Goal: Transaction & Acquisition: Purchase product/service

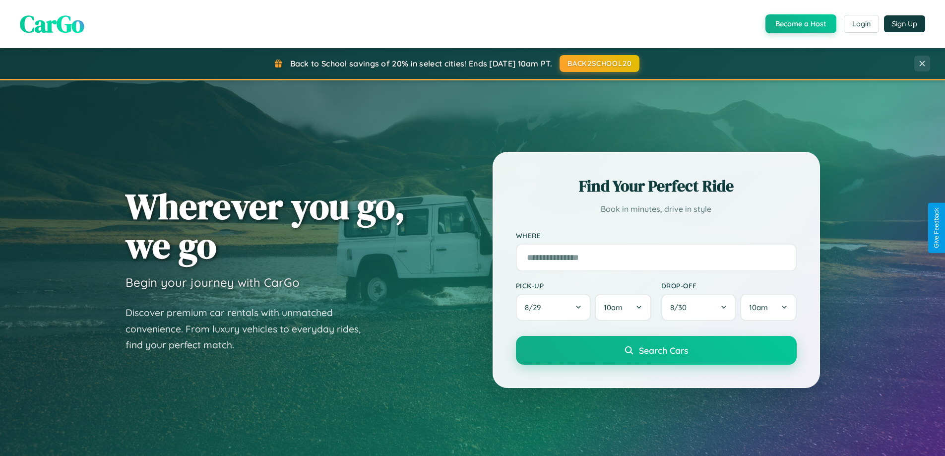
scroll to position [683, 0]
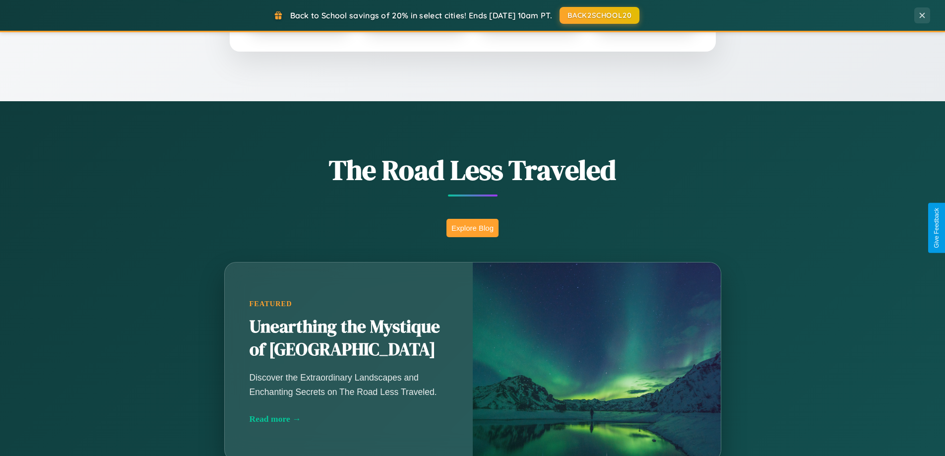
click at [472, 228] on button "Explore Blog" at bounding box center [473, 228] width 52 height 18
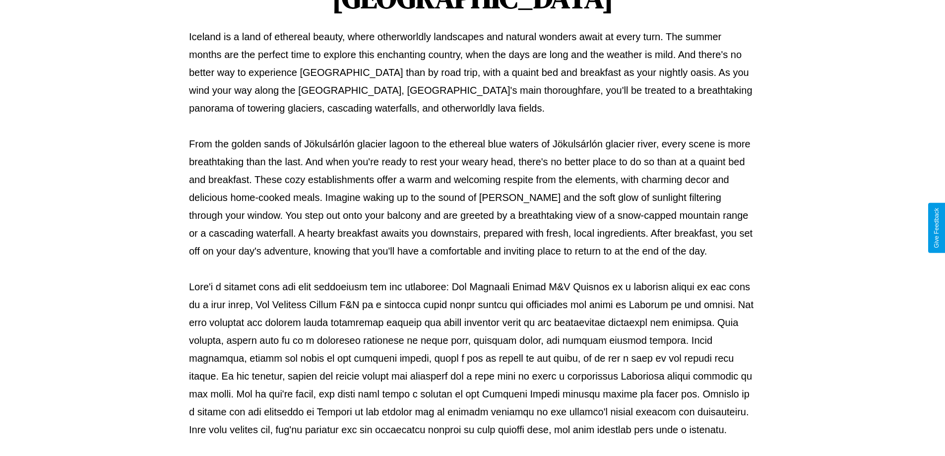
scroll to position [321, 0]
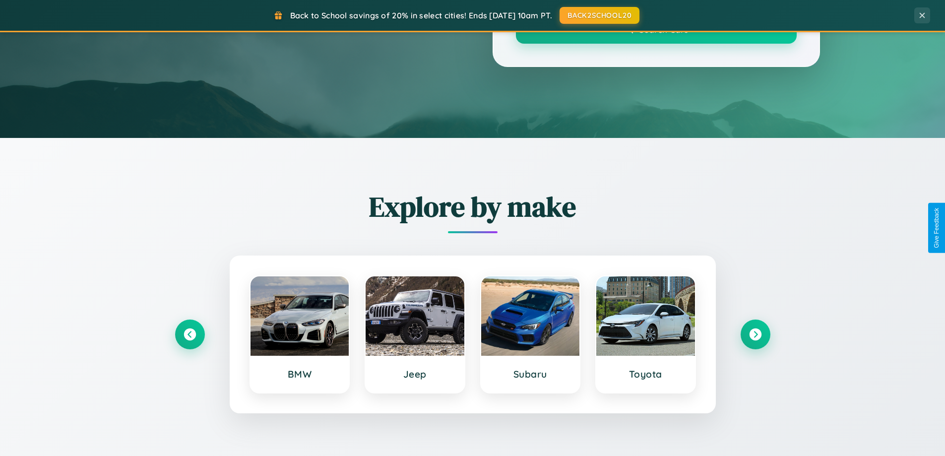
scroll to position [683, 0]
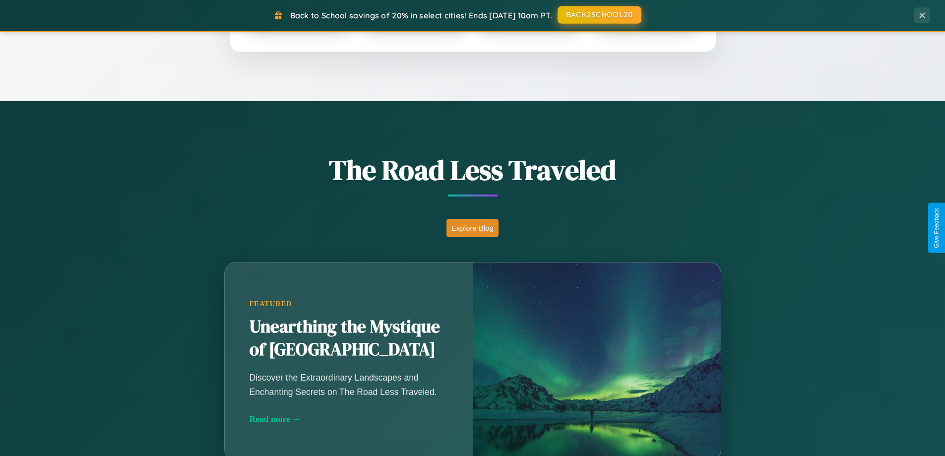
click at [599, 15] on button "BACK2SCHOOL20" at bounding box center [600, 15] width 84 height 18
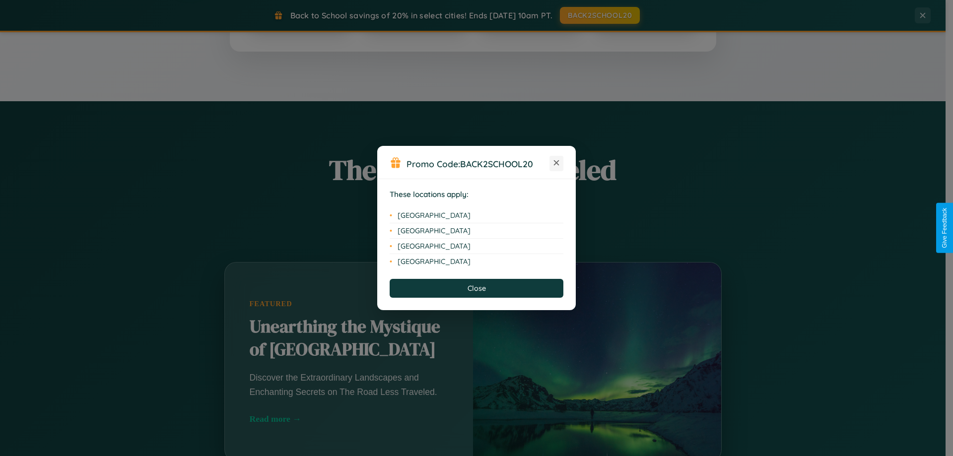
click at [556, 163] on icon at bounding box center [556, 162] width 5 height 5
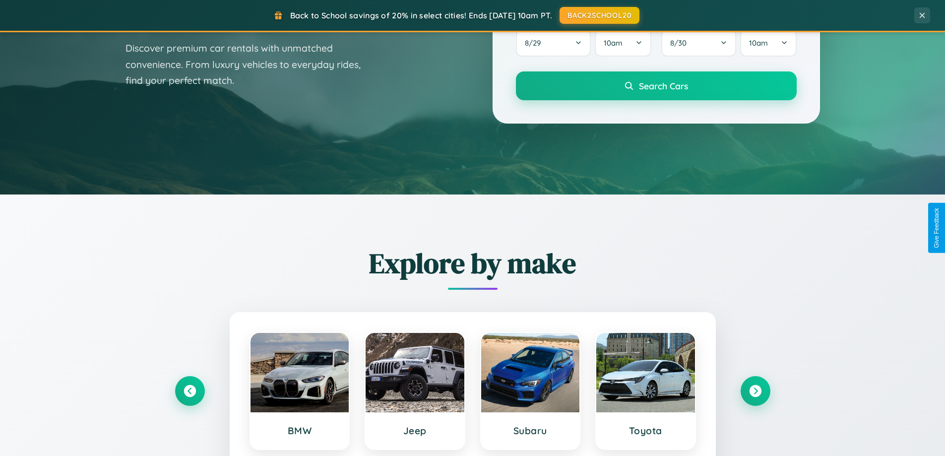
scroll to position [0, 0]
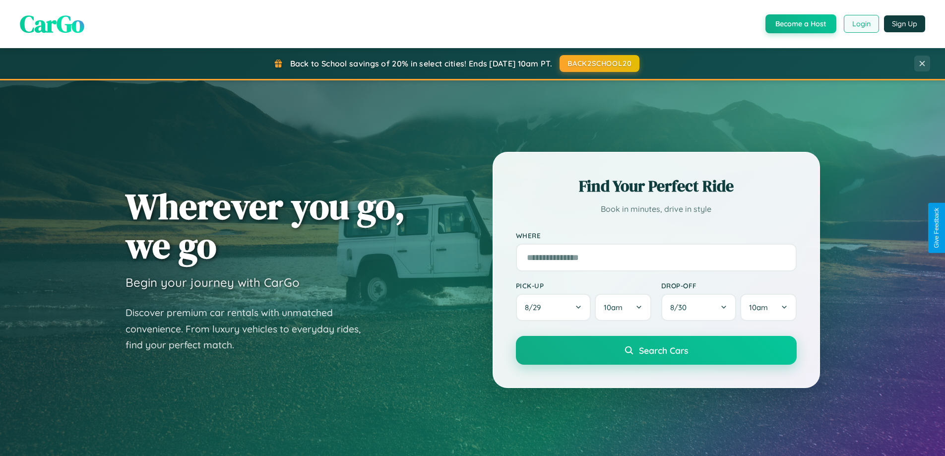
click at [861, 24] on button "Login" at bounding box center [861, 24] width 35 height 18
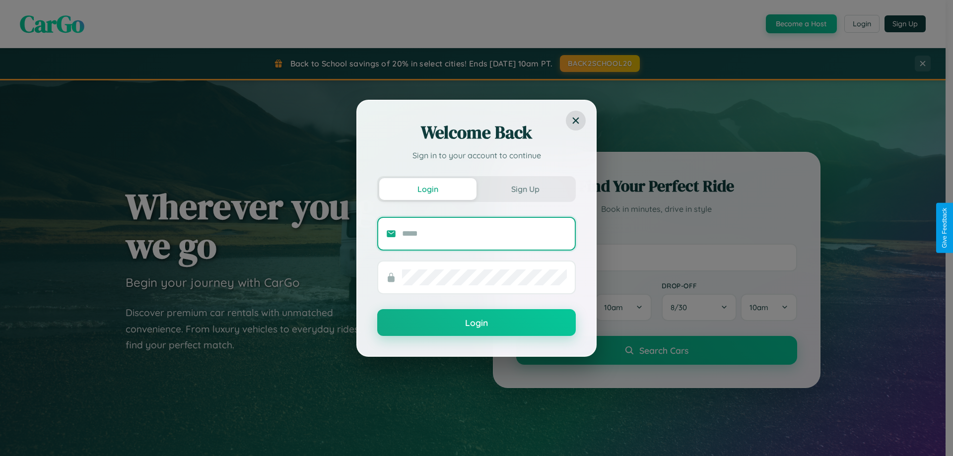
click at [484, 233] on input "text" at bounding box center [484, 234] width 165 height 16
type input "**********"
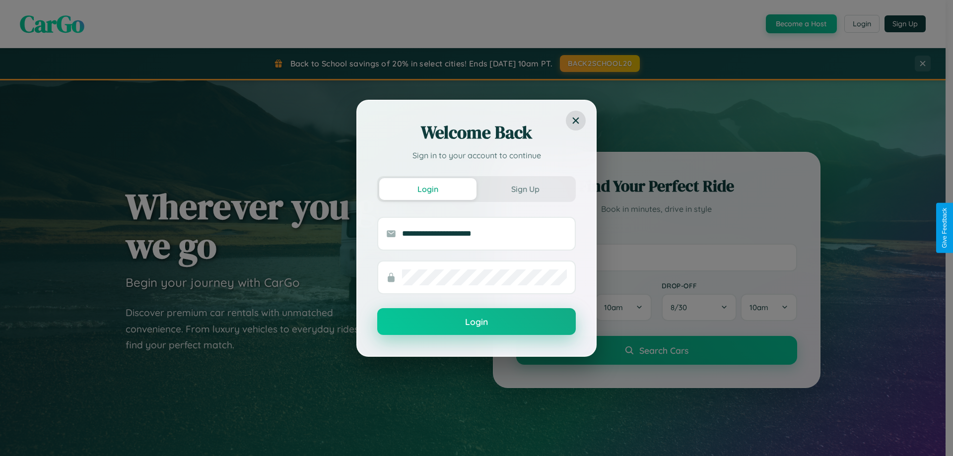
click at [476, 322] on button "Login" at bounding box center [476, 321] width 198 height 27
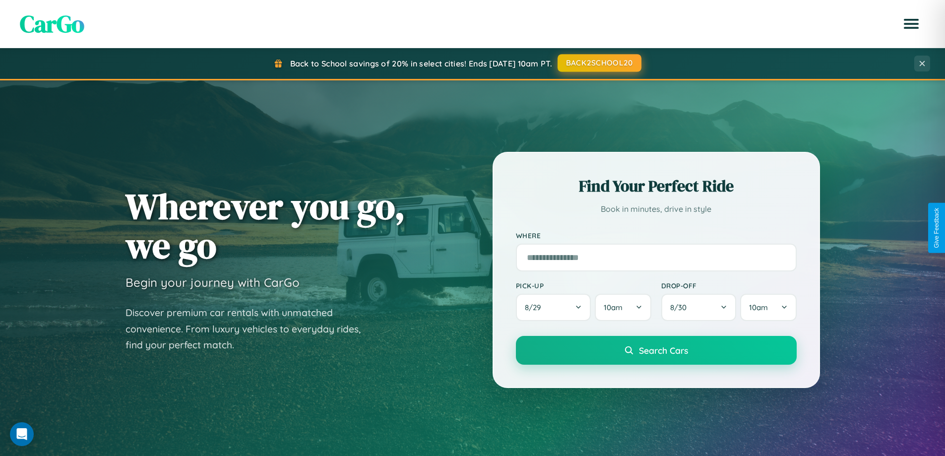
click at [599, 63] on button "BACK2SCHOOL20" at bounding box center [600, 63] width 84 height 18
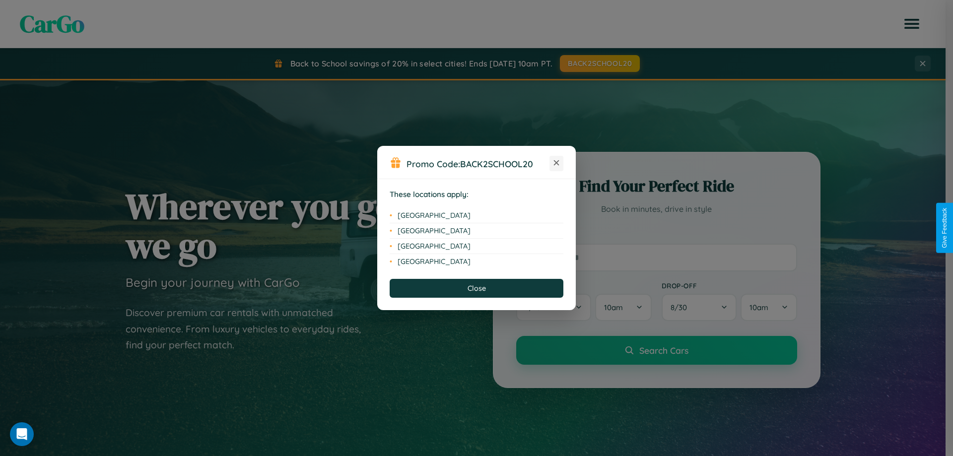
click at [556, 163] on icon at bounding box center [556, 162] width 5 height 5
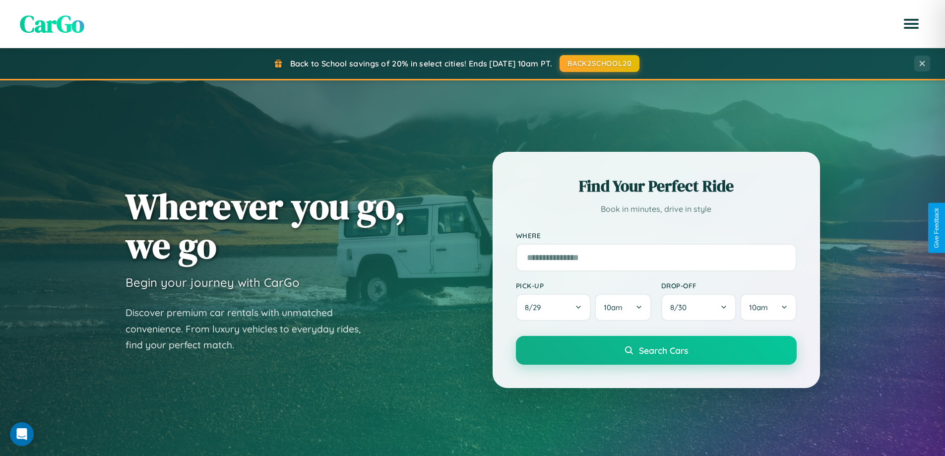
scroll to position [428, 0]
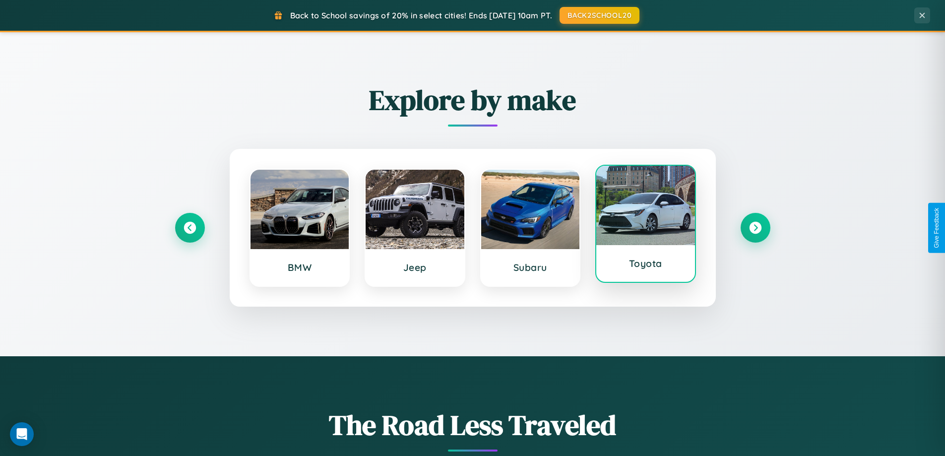
click at [646, 226] on div at bounding box center [645, 205] width 99 height 79
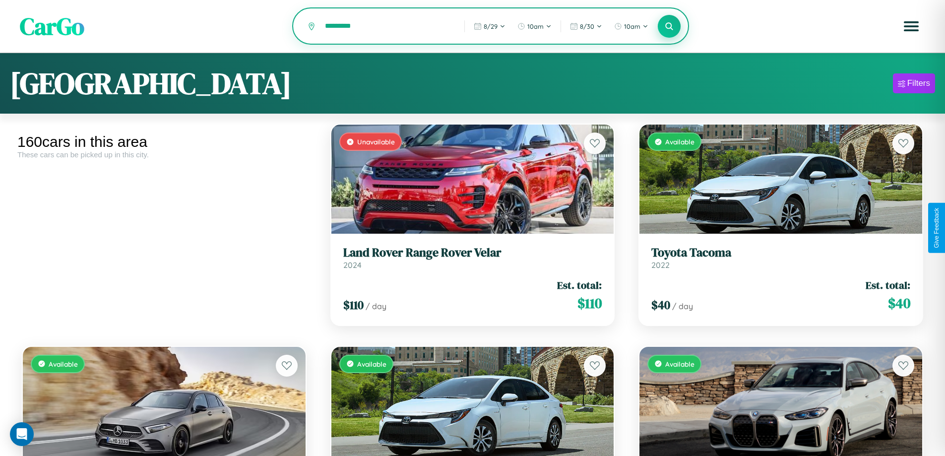
type input "*********"
click at [669, 27] on icon at bounding box center [669, 25] width 9 height 9
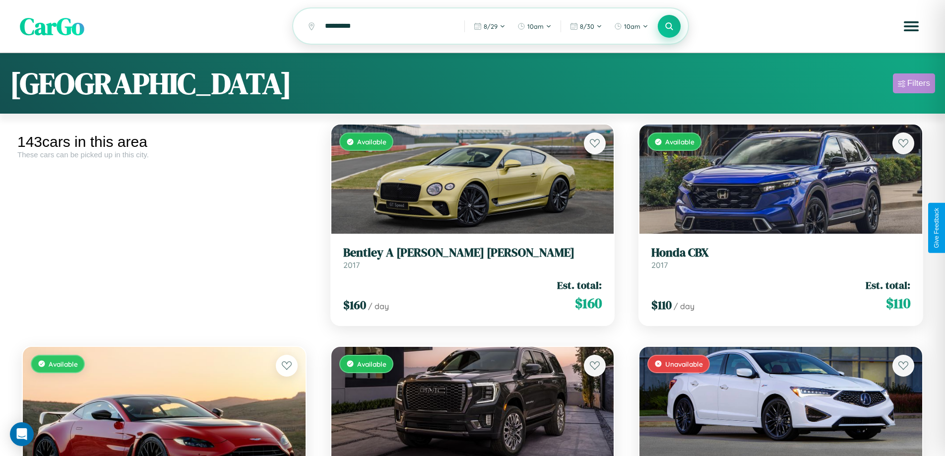
click at [914, 85] on div "Filters" at bounding box center [919, 83] width 23 height 10
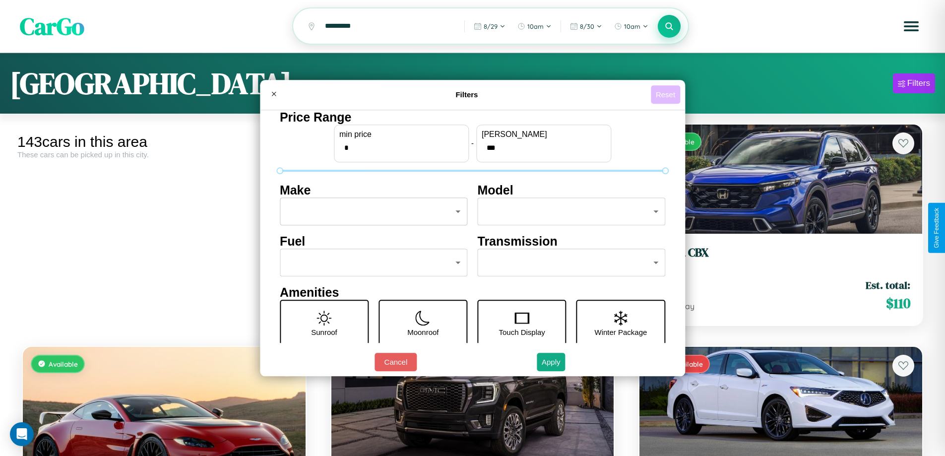
click at [667, 94] on button "Reset" at bounding box center [665, 94] width 29 height 18
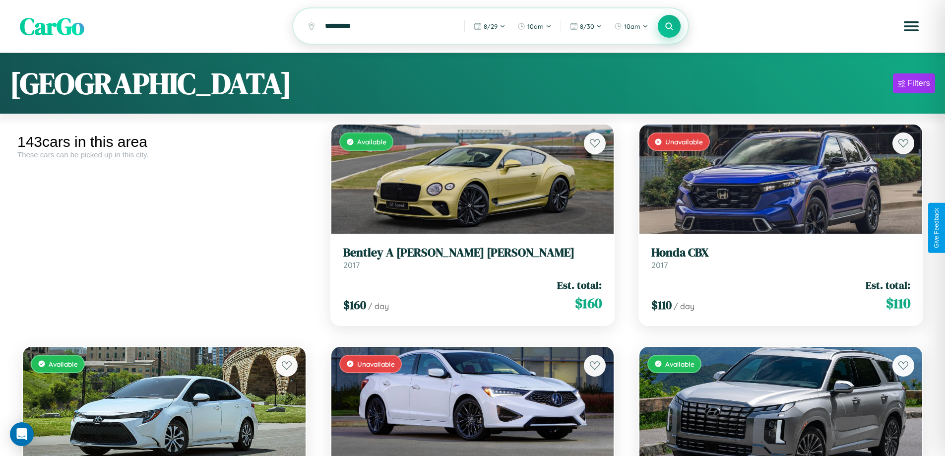
scroll to position [60, 0]
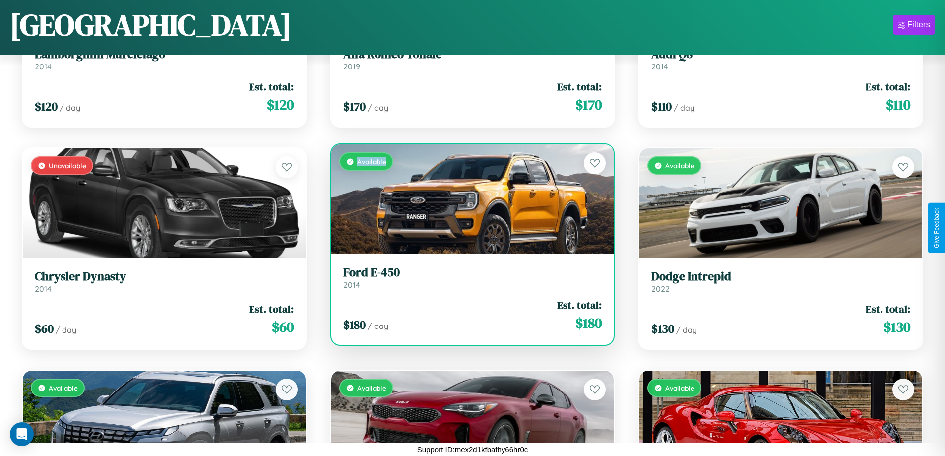
click at [468, 203] on div "Available" at bounding box center [472, 198] width 283 height 109
click at [468, 199] on div "Available" at bounding box center [472, 198] width 283 height 109
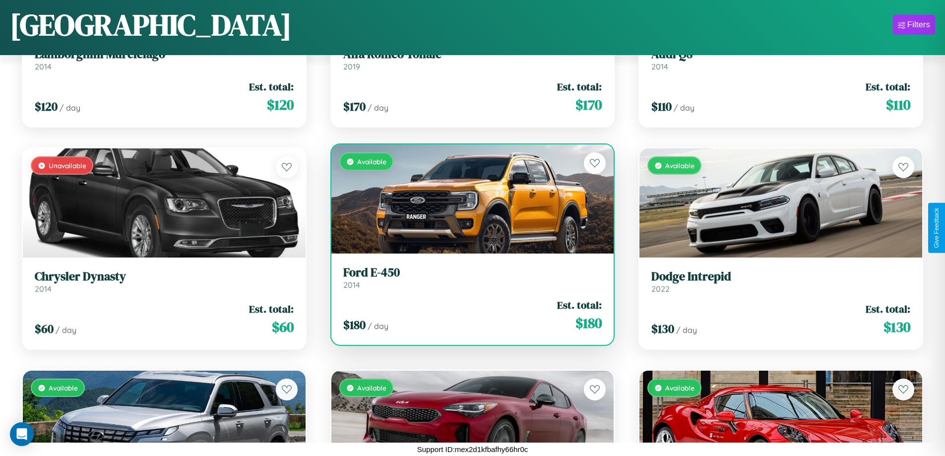
click at [468, 199] on div "Available" at bounding box center [472, 198] width 283 height 109
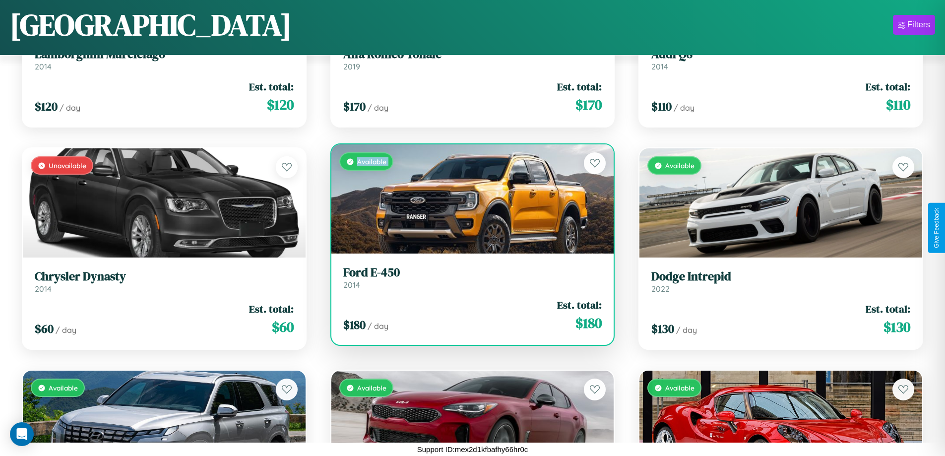
click at [468, 199] on div "Available" at bounding box center [472, 198] width 283 height 109
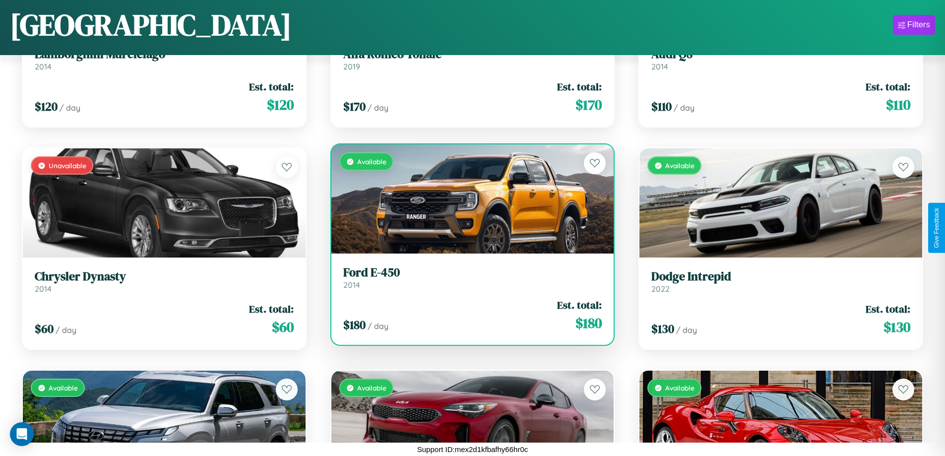
click at [468, 199] on div "Available" at bounding box center [472, 198] width 283 height 109
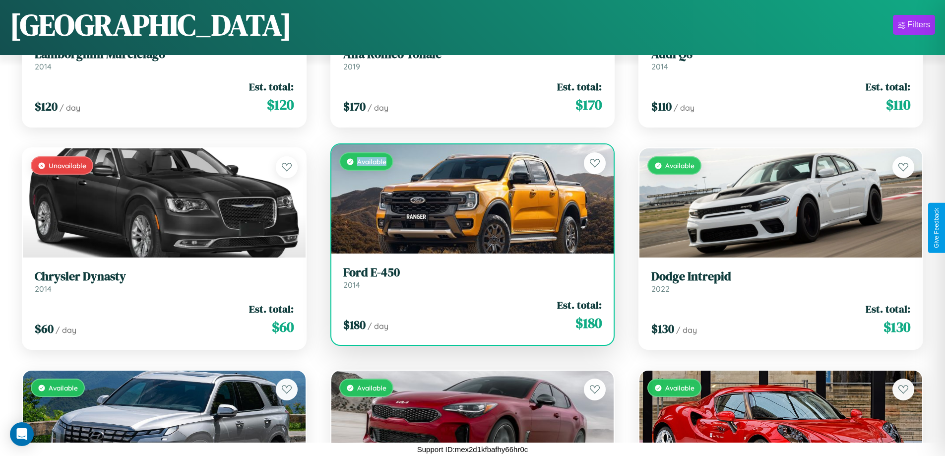
click at [468, 199] on div "Available" at bounding box center [472, 198] width 283 height 109
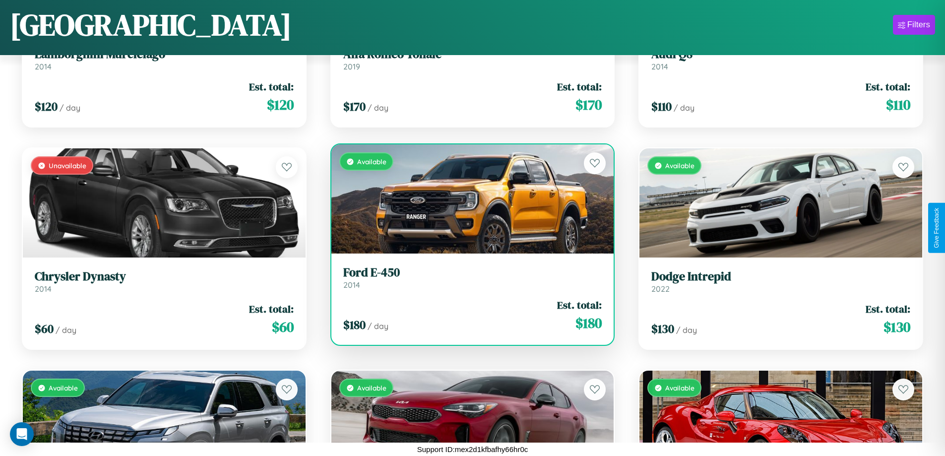
click at [468, 277] on h3 "Ford E-450" at bounding box center [472, 272] width 259 height 14
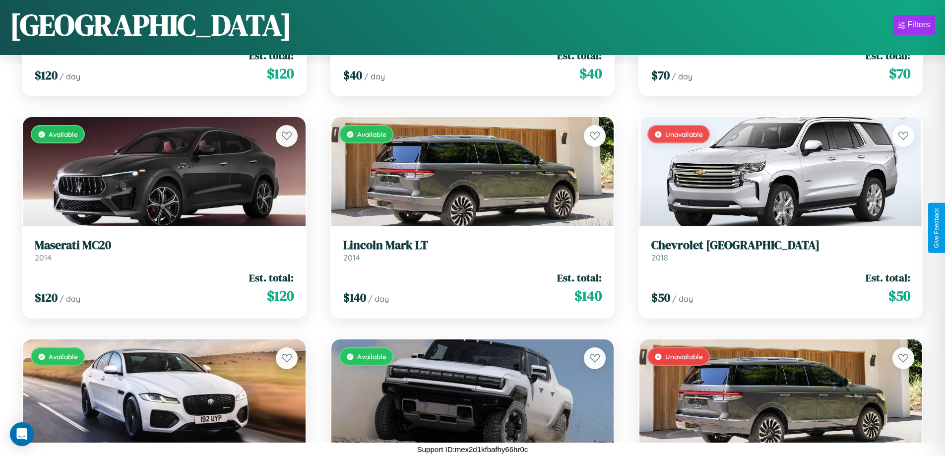
scroll to position [8362, 0]
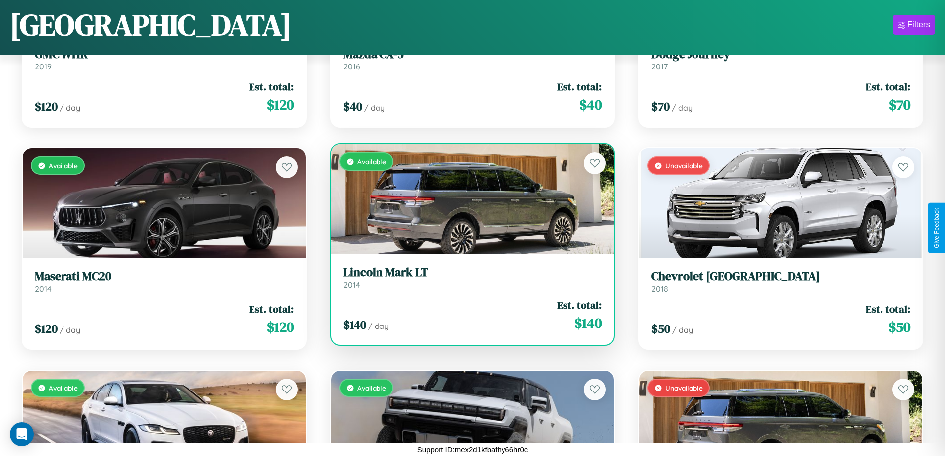
click at [468, 277] on h3 "Lincoln Mark LT" at bounding box center [472, 272] width 259 height 14
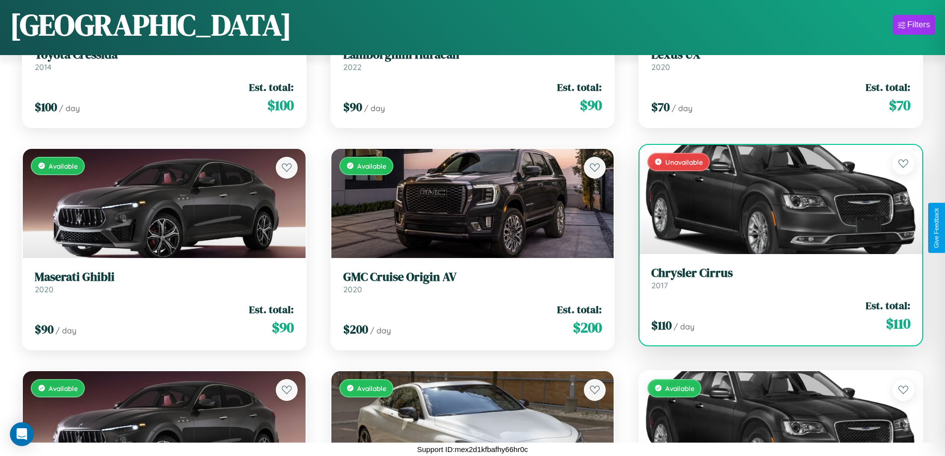
click at [775, 316] on div "$ 110 / day Est. total: $ 110" at bounding box center [781, 315] width 259 height 35
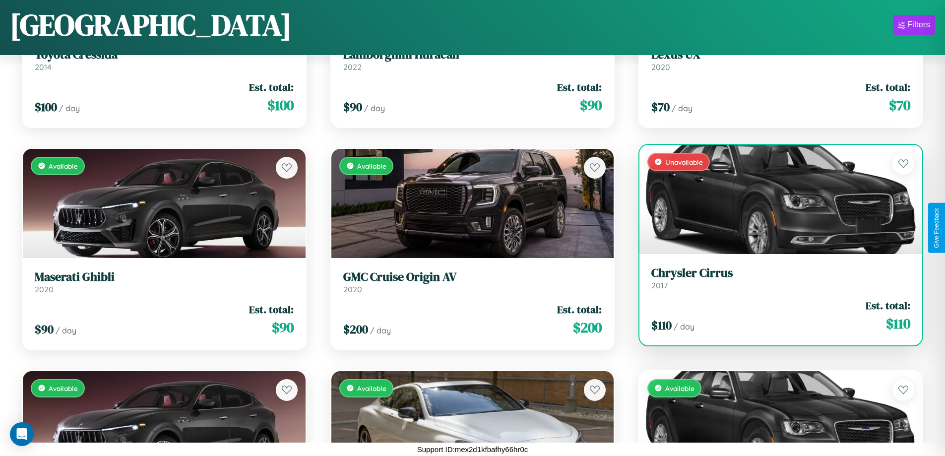
click at [775, 316] on div "$ 110 / day Est. total: $ 110" at bounding box center [781, 315] width 259 height 35
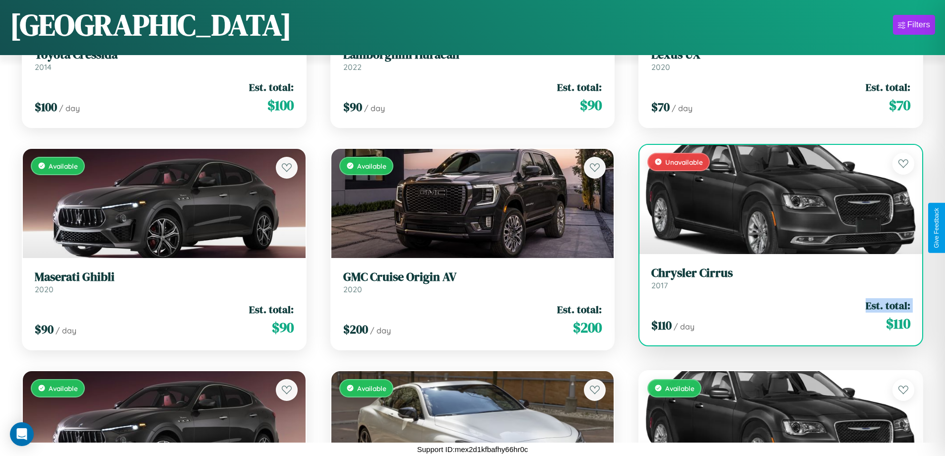
click at [775, 316] on div "$ 110 / day Est. total: $ 110" at bounding box center [781, 315] width 259 height 35
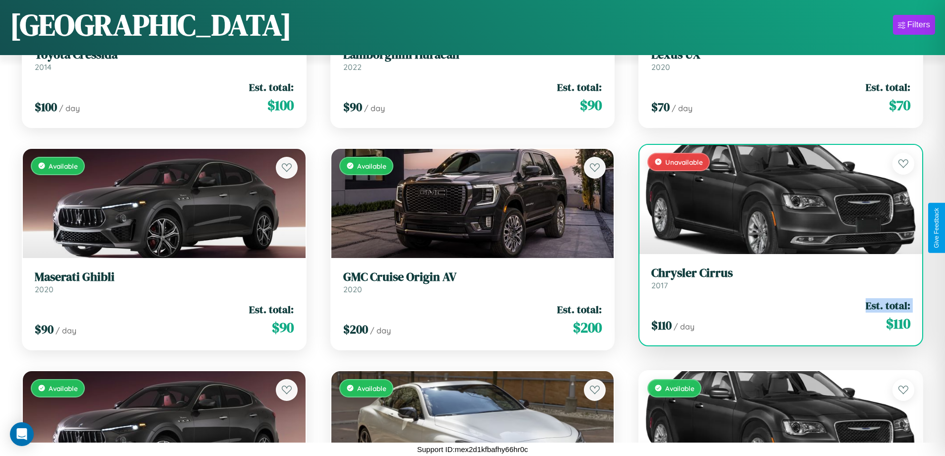
click at [775, 316] on div "$ 110 / day Est. total: $ 110" at bounding box center [781, 315] width 259 height 35
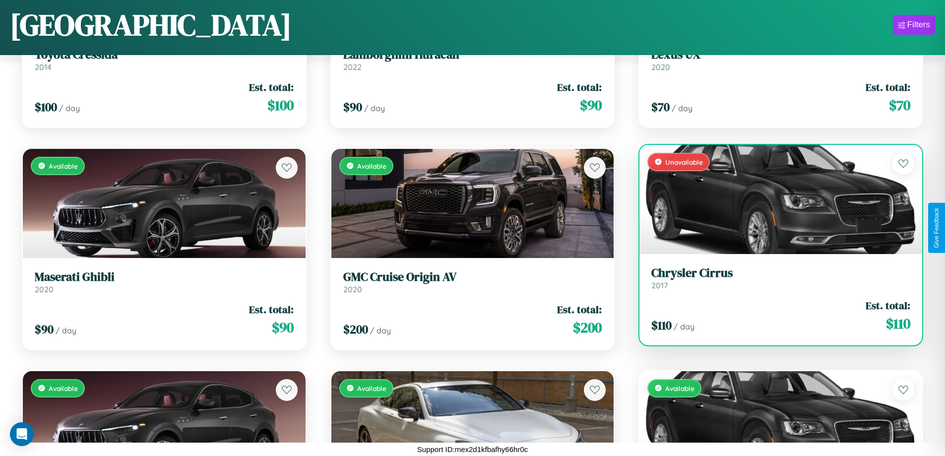
click at [775, 316] on div "$ 110 / day Est. total: $ 110" at bounding box center [781, 315] width 259 height 35
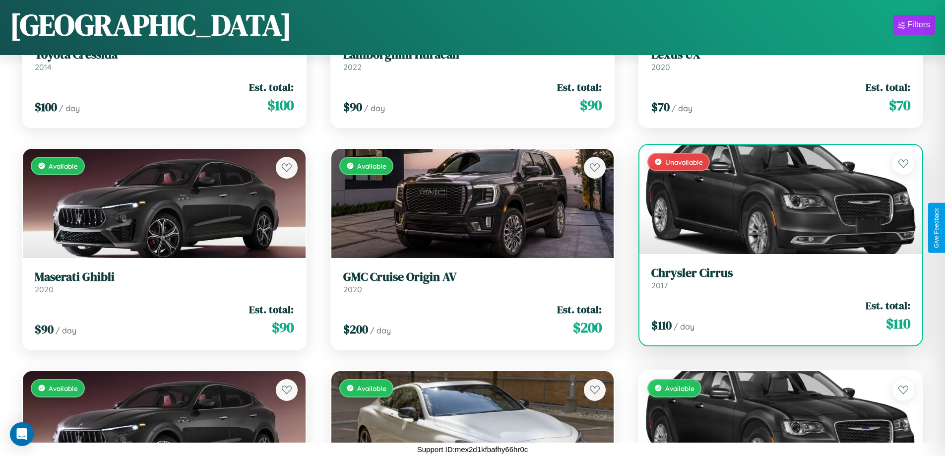
click at [775, 278] on h3 "Chrysler Cirrus" at bounding box center [781, 273] width 259 height 14
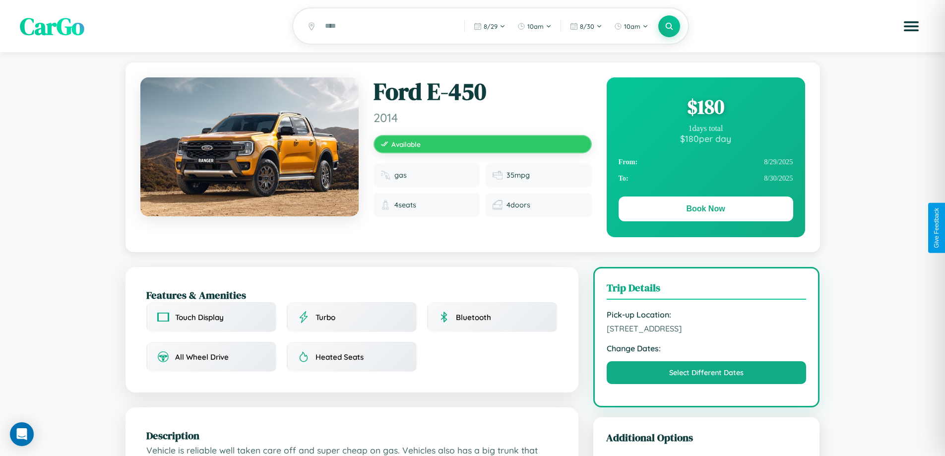
click at [706, 108] on div "$ 180" at bounding box center [706, 106] width 175 height 27
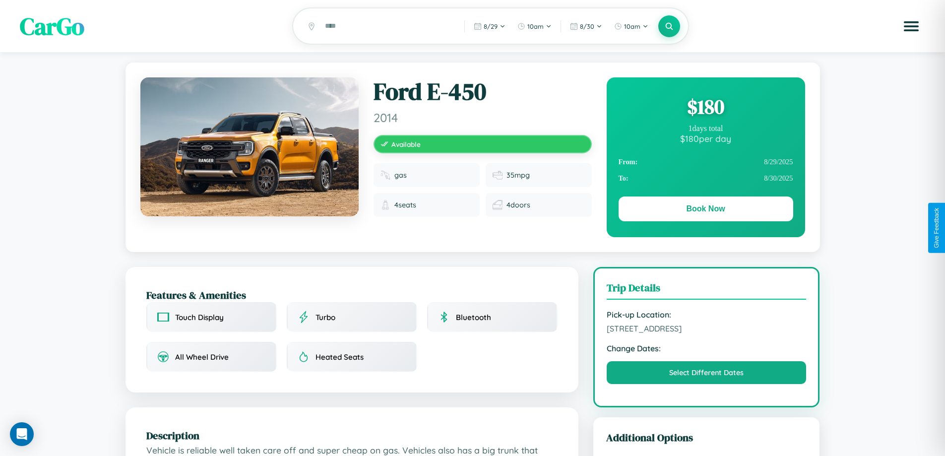
click at [706, 108] on div "$ 180" at bounding box center [706, 106] width 175 height 27
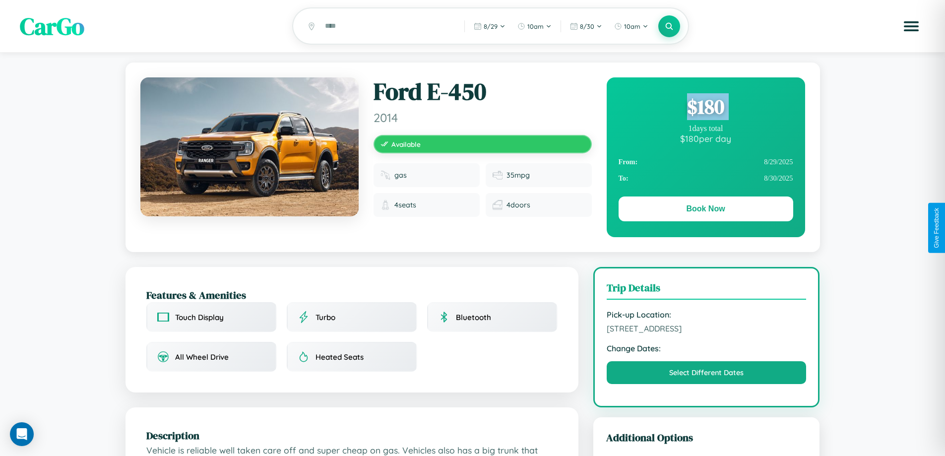
click at [706, 108] on div "$ 180" at bounding box center [706, 106] width 175 height 27
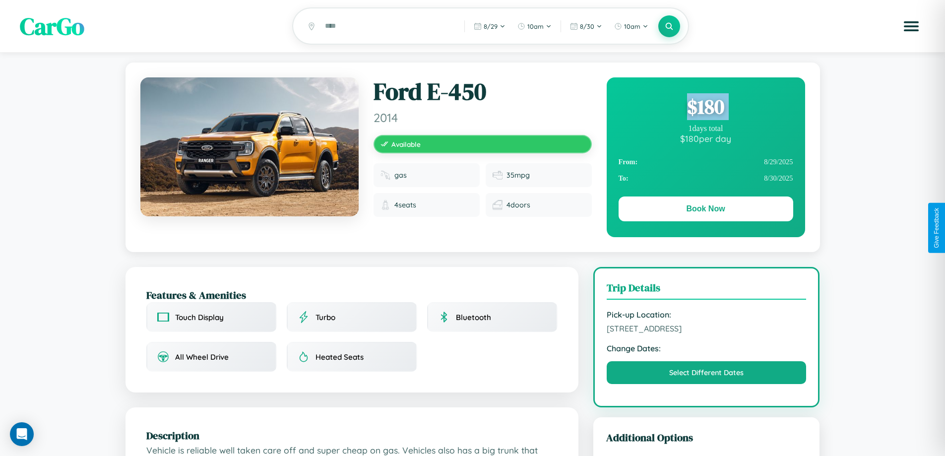
click at [706, 108] on div "$ 180" at bounding box center [706, 106] width 175 height 27
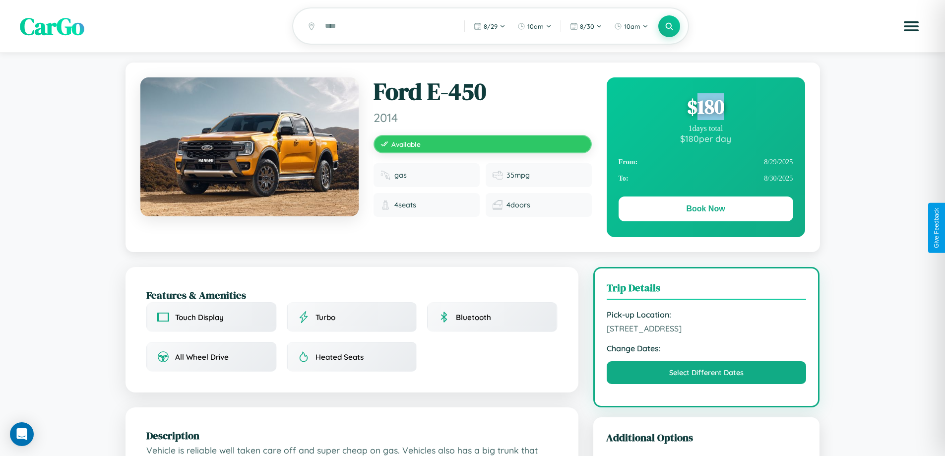
click at [706, 108] on div "$ 180" at bounding box center [706, 106] width 175 height 27
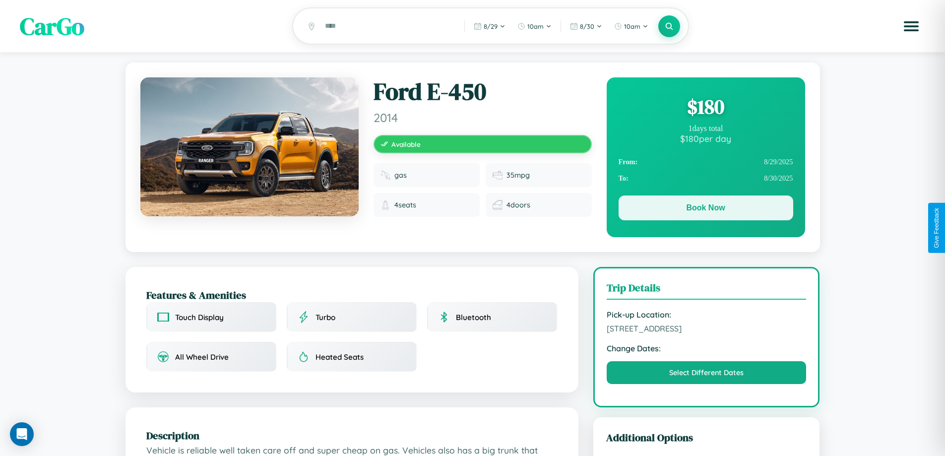
click at [706, 209] on button "Book Now" at bounding box center [706, 208] width 175 height 25
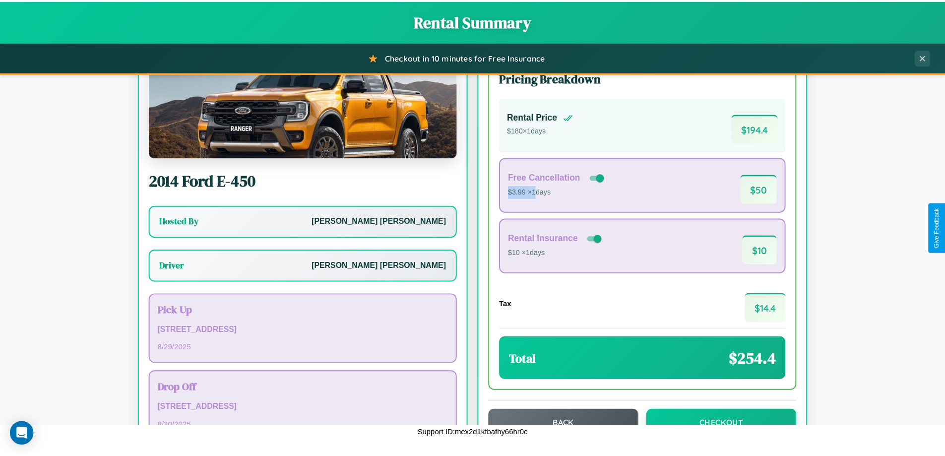
scroll to position [71, 0]
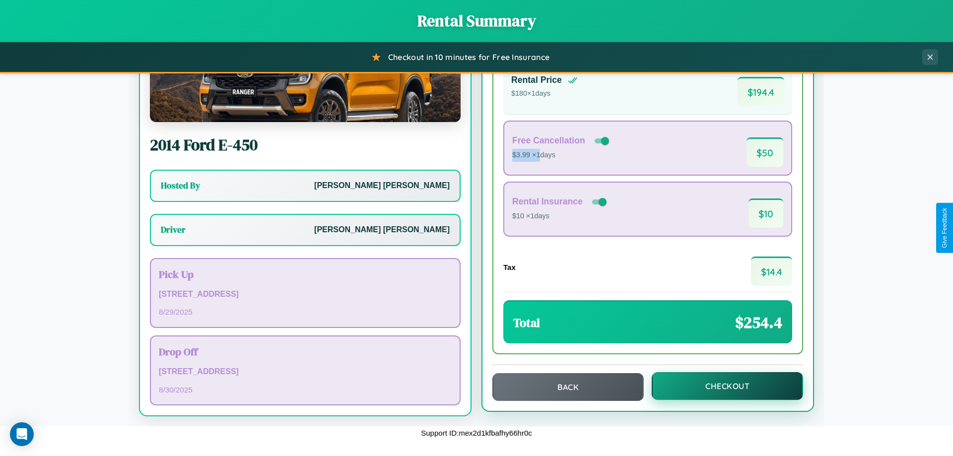
click at [721, 386] on button "Checkout" at bounding box center [727, 386] width 151 height 28
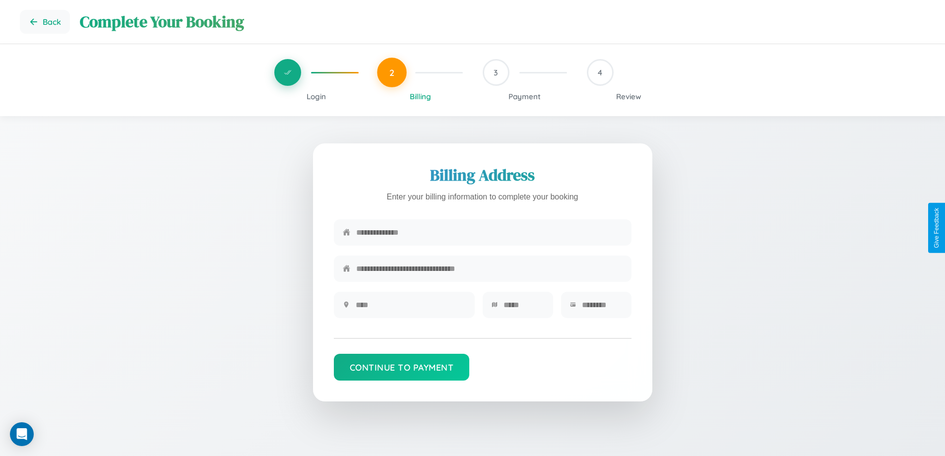
click at [489, 234] on input "text" at bounding box center [489, 232] width 266 height 24
type input "**********"
click at [410, 308] on input "text" at bounding box center [411, 305] width 110 height 24
type input "********"
click at [524, 308] on input "text" at bounding box center [524, 305] width 41 height 24
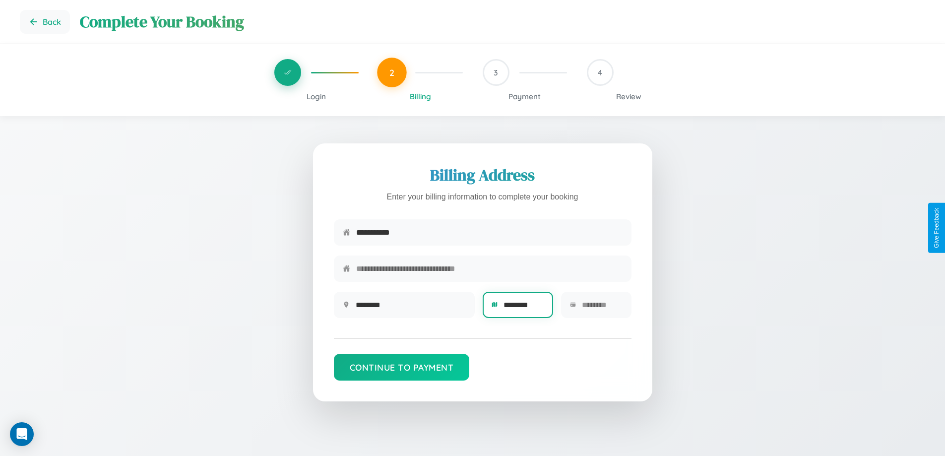
type input "********"
click at [602, 308] on input "text" at bounding box center [602, 305] width 41 height 24
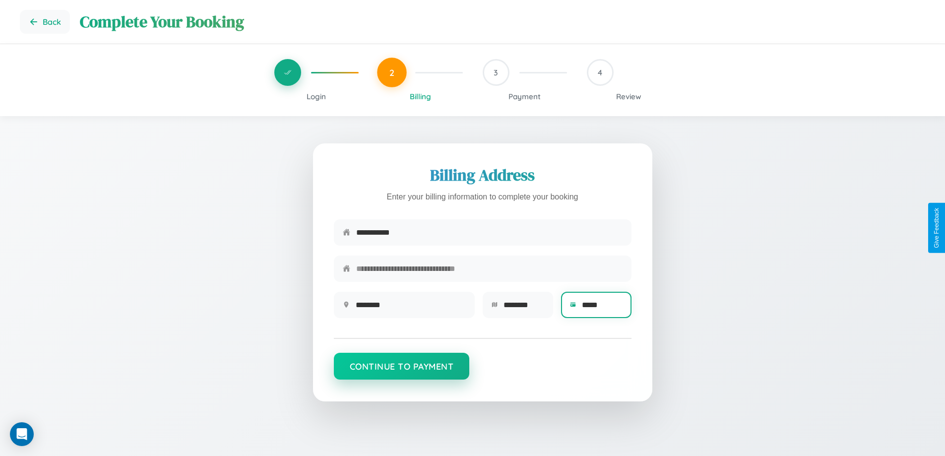
type input "*****"
click at [401, 371] on button "Continue to Payment" at bounding box center [402, 366] width 136 height 27
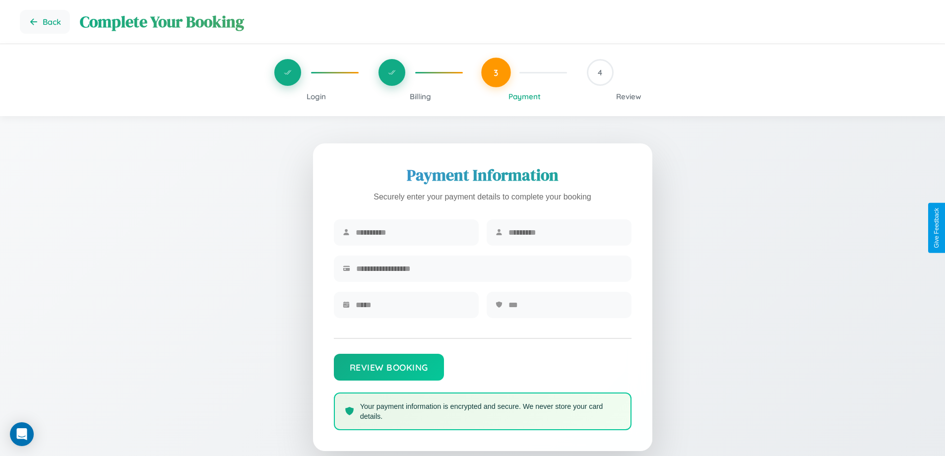
click at [412, 233] on input "text" at bounding box center [413, 232] width 114 height 24
type input "*******"
click at [565, 233] on input "text" at bounding box center [566, 232] width 114 height 24
type input "******"
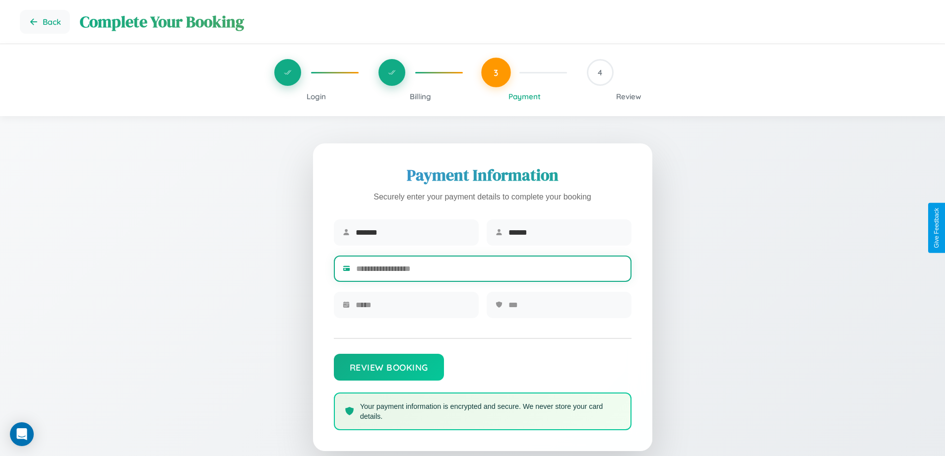
click at [489, 270] on input "text" at bounding box center [489, 269] width 266 height 24
type input "**********"
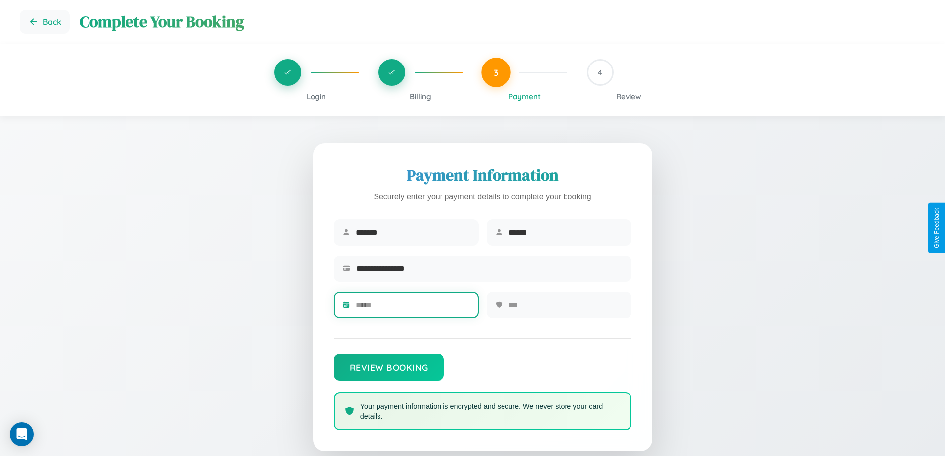
click at [412, 308] on input "text" at bounding box center [413, 305] width 114 height 24
type input "*****"
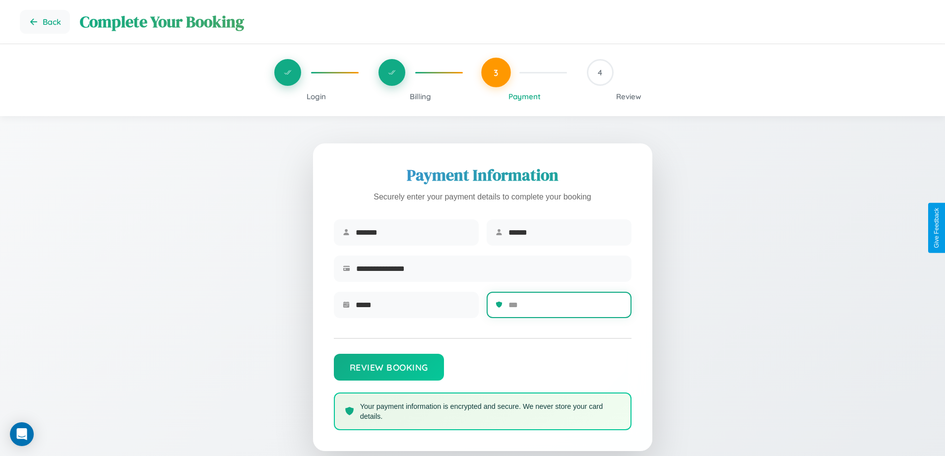
click at [565, 308] on input "text" at bounding box center [566, 305] width 114 height 24
type input "***"
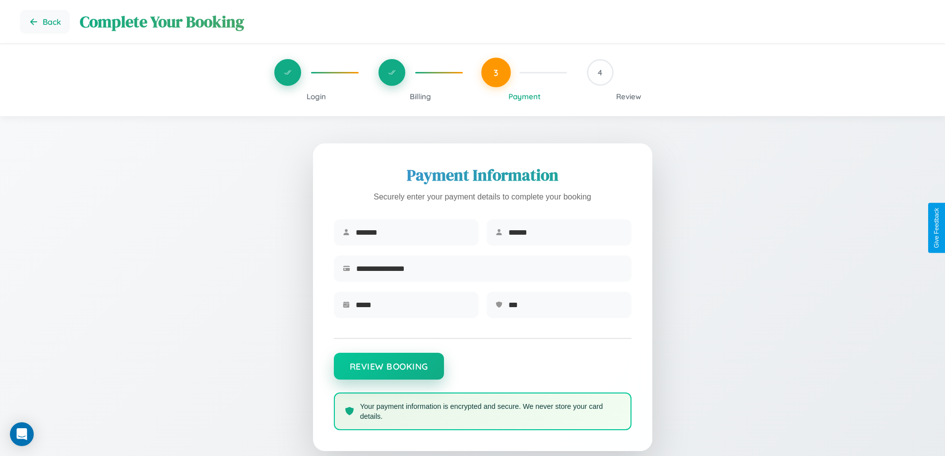
click at [389, 371] on button "Review Booking" at bounding box center [389, 366] width 110 height 27
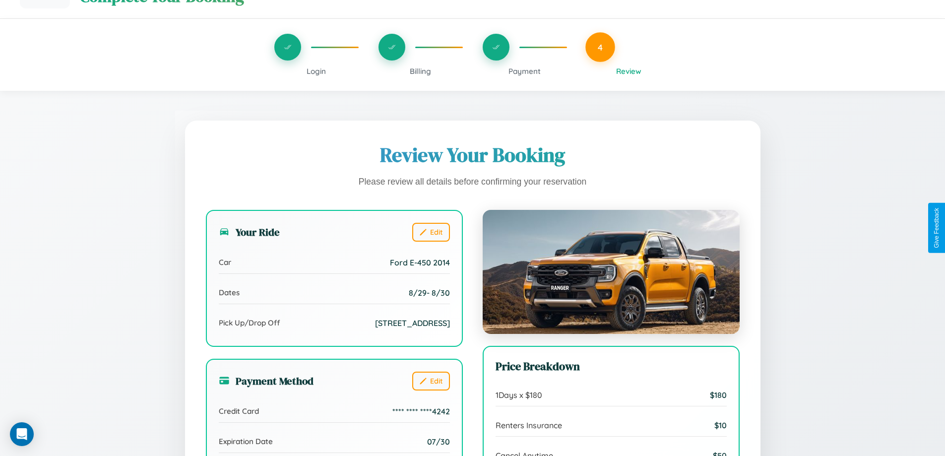
scroll to position [304, 0]
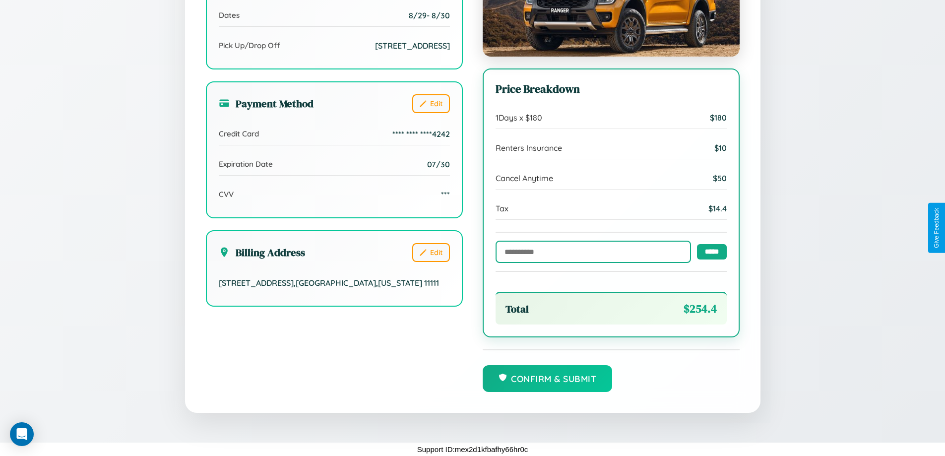
click at [591, 251] on input "text" at bounding box center [594, 252] width 196 height 22
type input "**********"
click at [709, 251] on input "*****" at bounding box center [712, 251] width 30 height 15
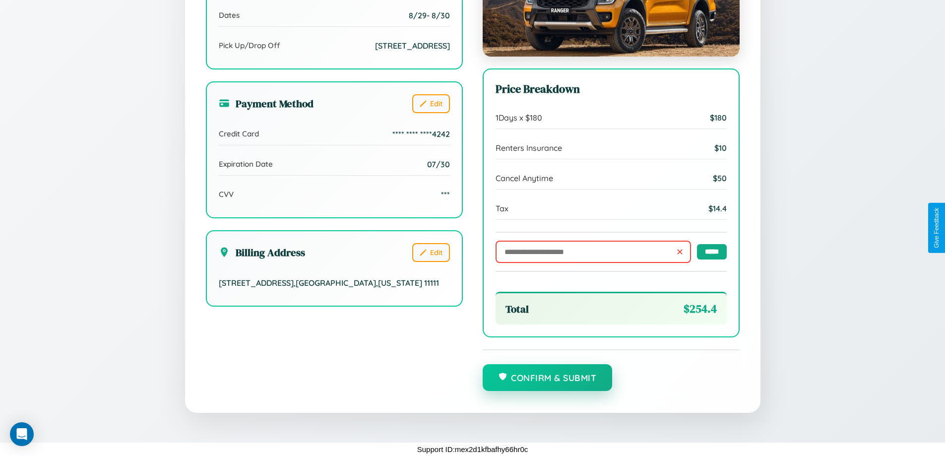
click at [547, 378] on button "Confirm & Submit" at bounding box center [548, 377] width 130 height 27
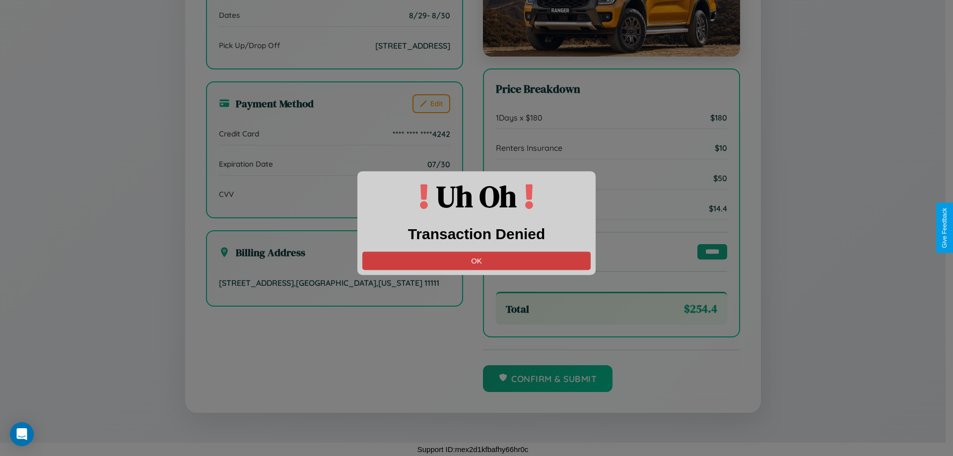
click at [476, 261] on button "OK" at bounding box center [476, 261] width 228 height 18
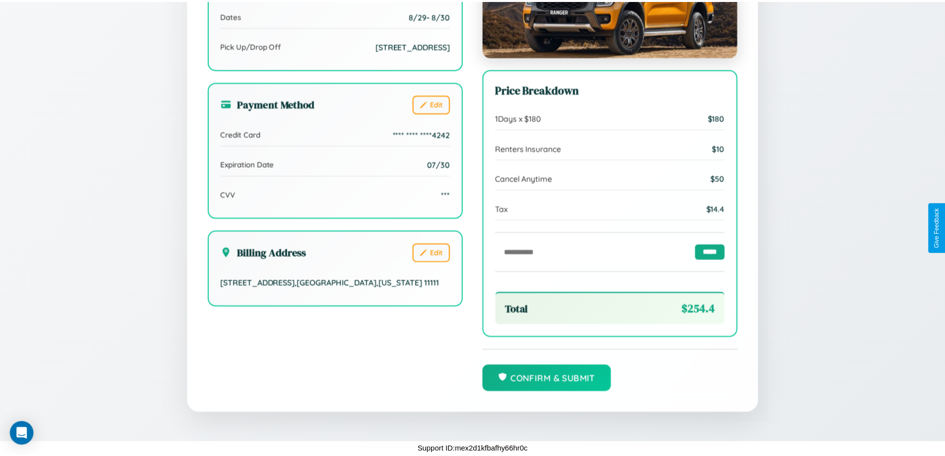
scroll to position [0, 0]
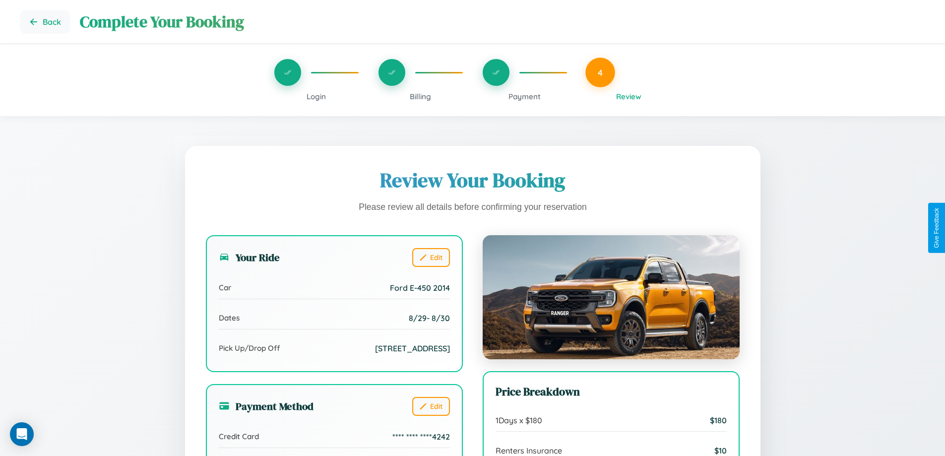
click at [525, 96] on span "Payment" at bounding box center [525, 96] width 32 height 9
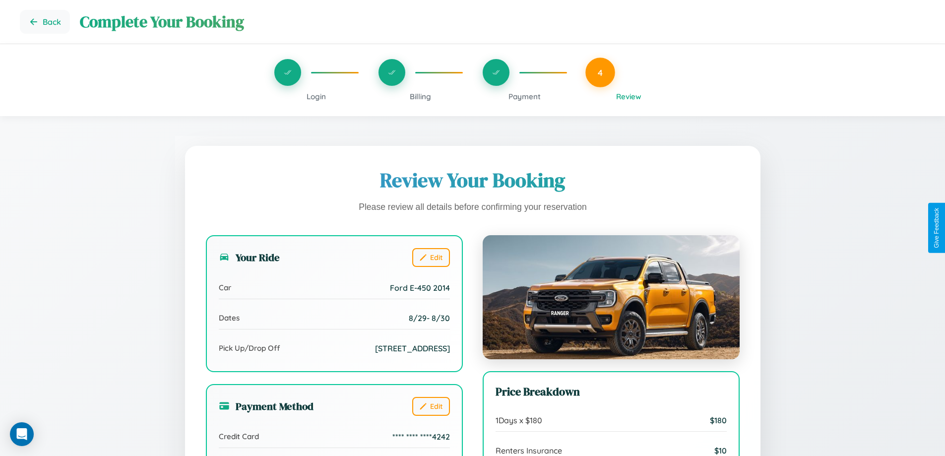
click at [525, 96] on span "Payment" at bounding box center [525, 96] width 32 height 9
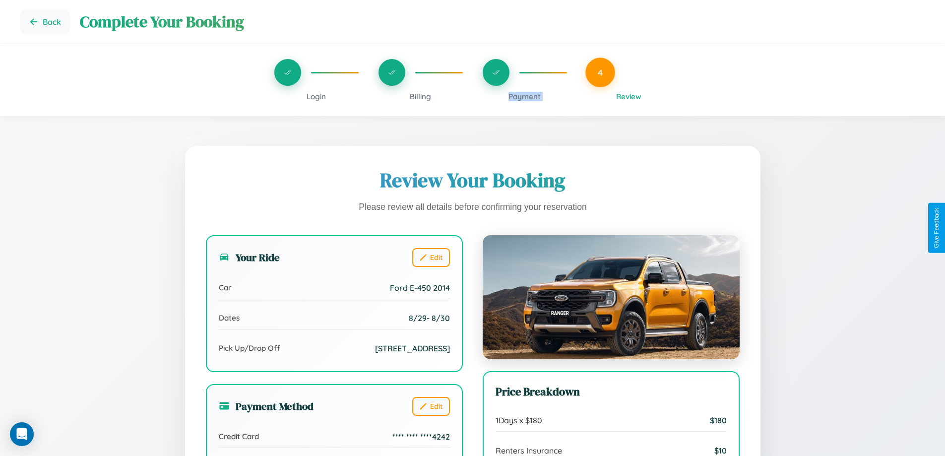
click at [525, 96] on span "Payment" at bounding box center [525, 96] width 32 height 9
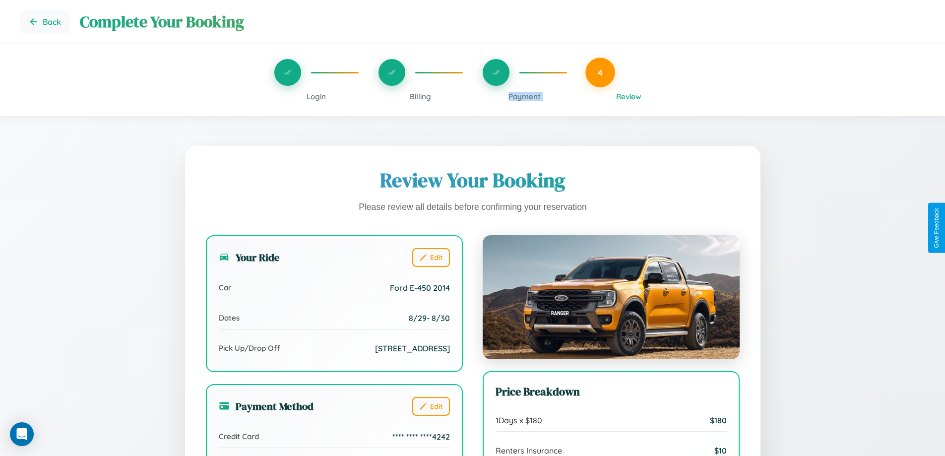
click at [525, 96] on span "Payment" at bounding box center [525, 96] width 32 height 9
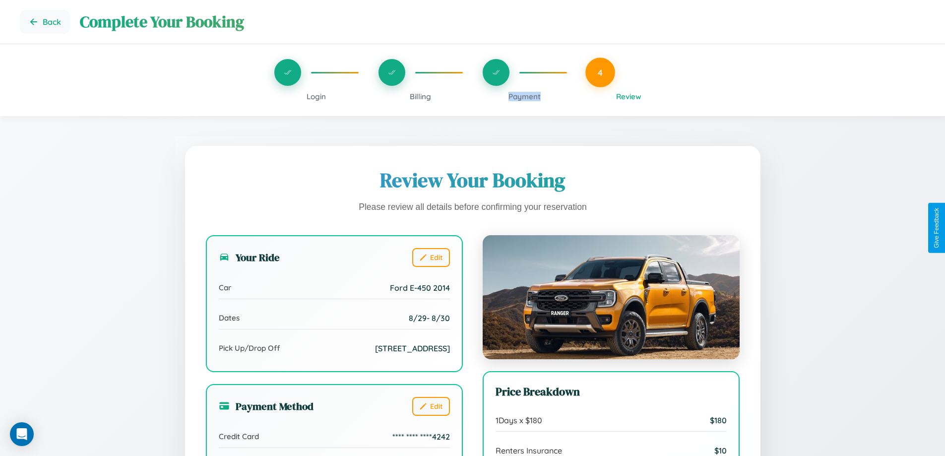
click at [525, 96] on span "Payment" at bounding box center [525, 96] width 32 height 9
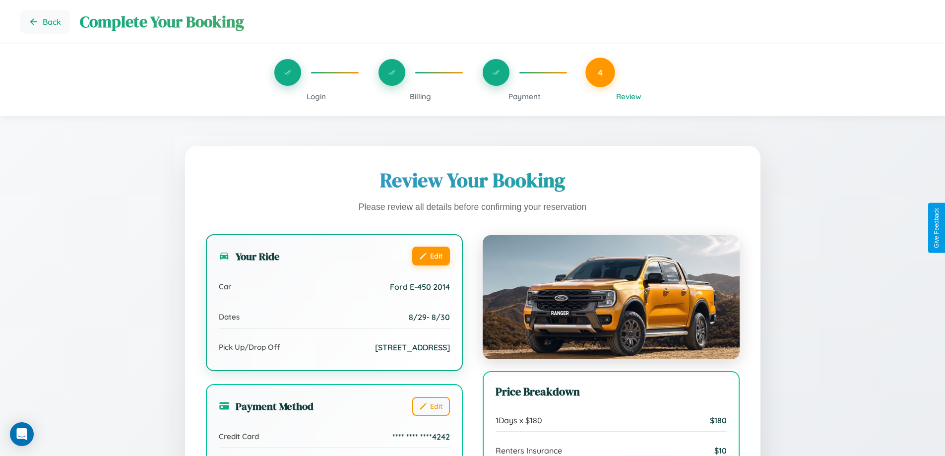
click at [431, 256] on button "Edit" at bounding box center [431, 256] width 38 height 19
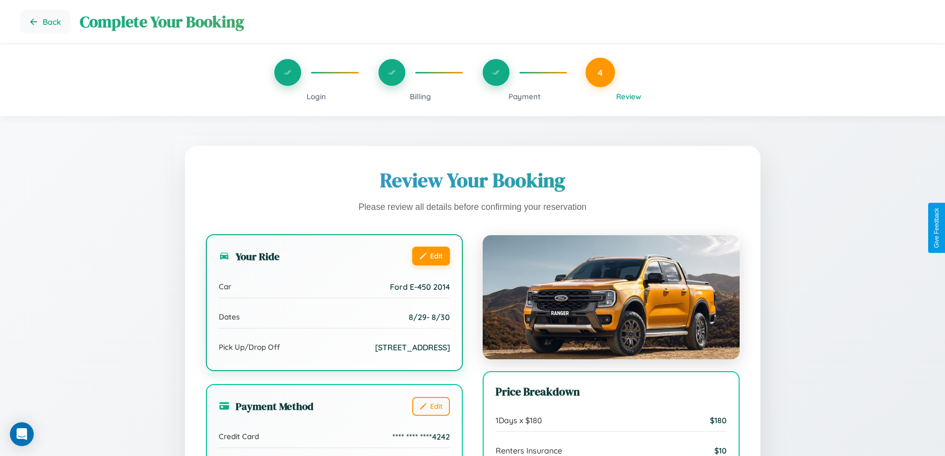
click at [431, 256] on button "Edit" at bounding box center [431, 256] width 38 height 19
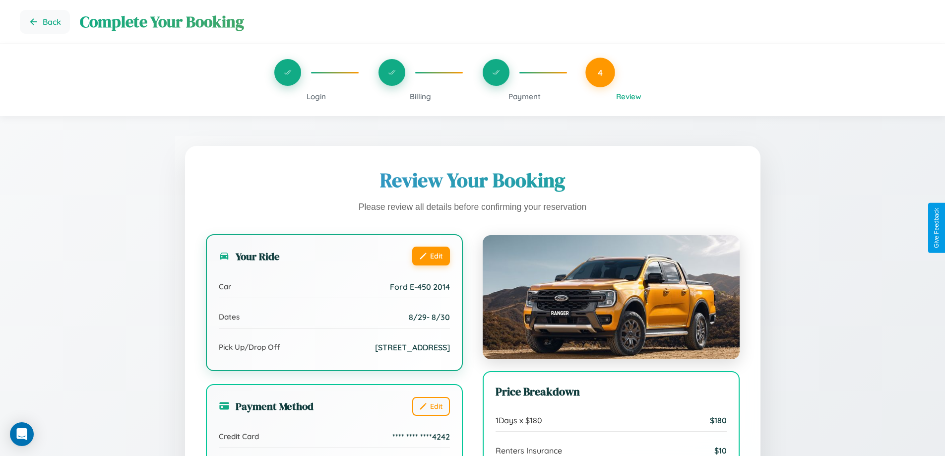
click at [431, 256] on button "Edit" at bounding box center [431, 256] width 38 height 19
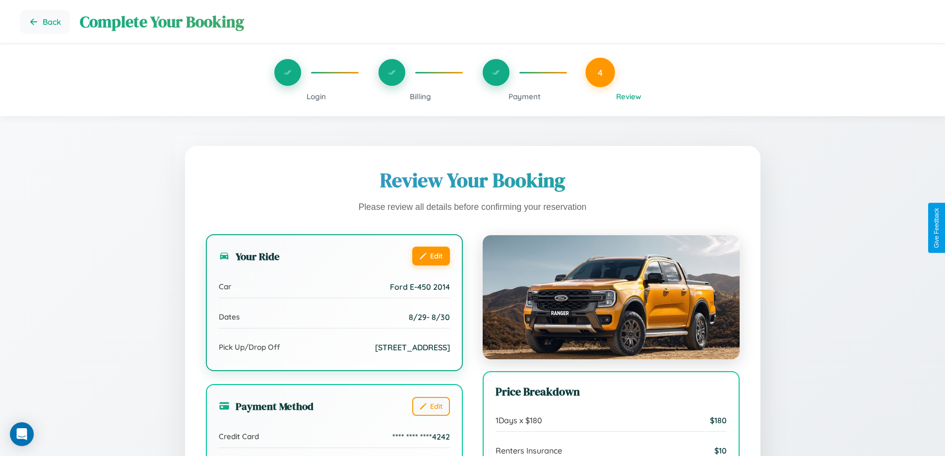
click at [431, 256] on button "Edit" at bounding box center [431, 256] width 38 height 19
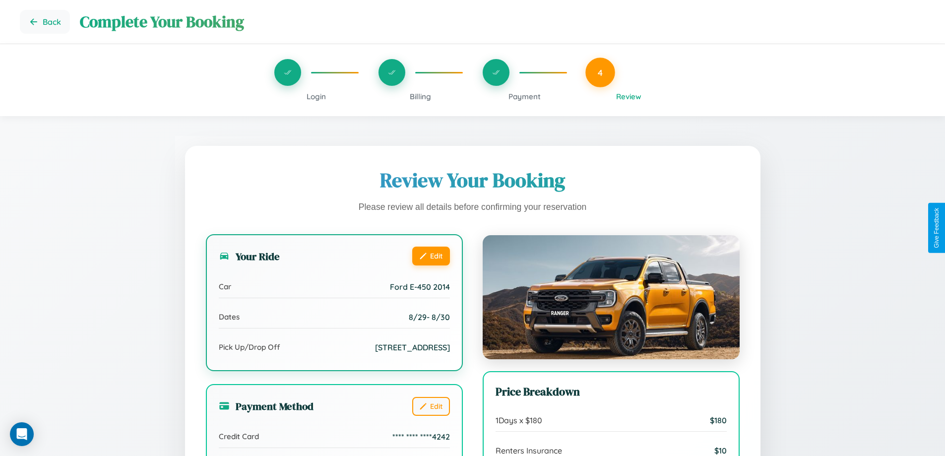
click at [431, 256] on button "Edit" at bounding box center [431, 256] width 38 height 19
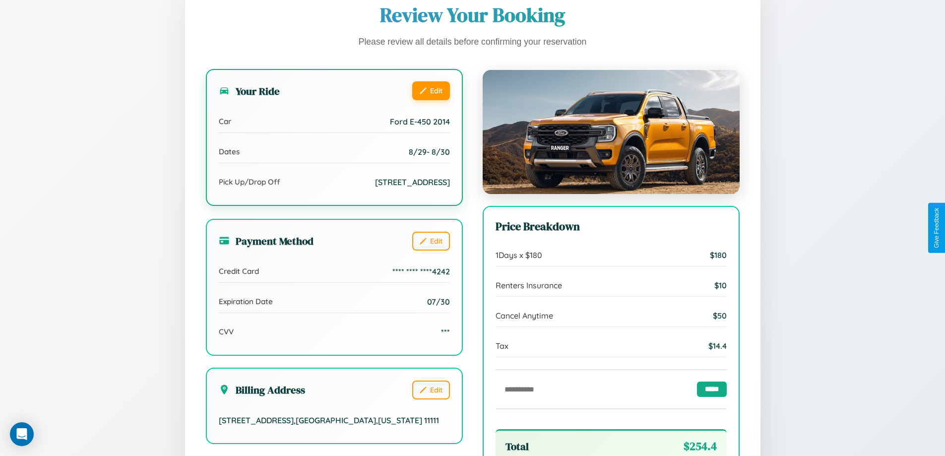
scroll to position [304, 0]
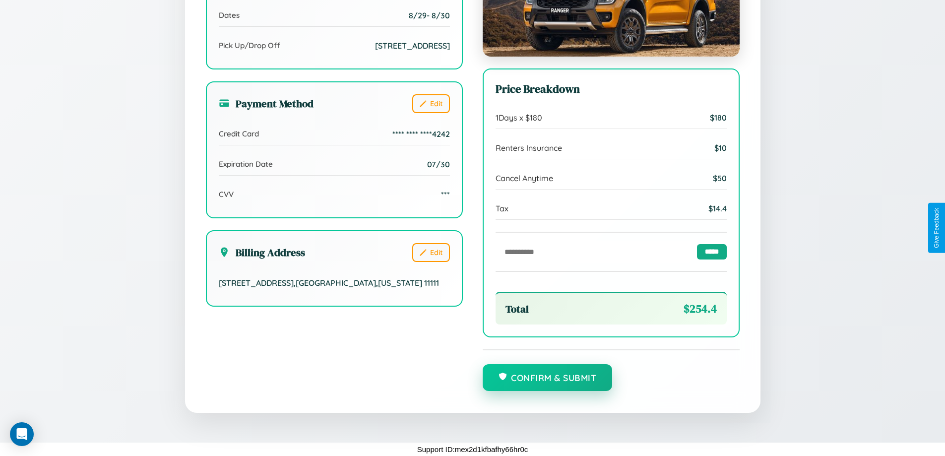
click at [547, 378] on button "Confirm & Submit" at bounding box center [548, 377] width 130 height 27
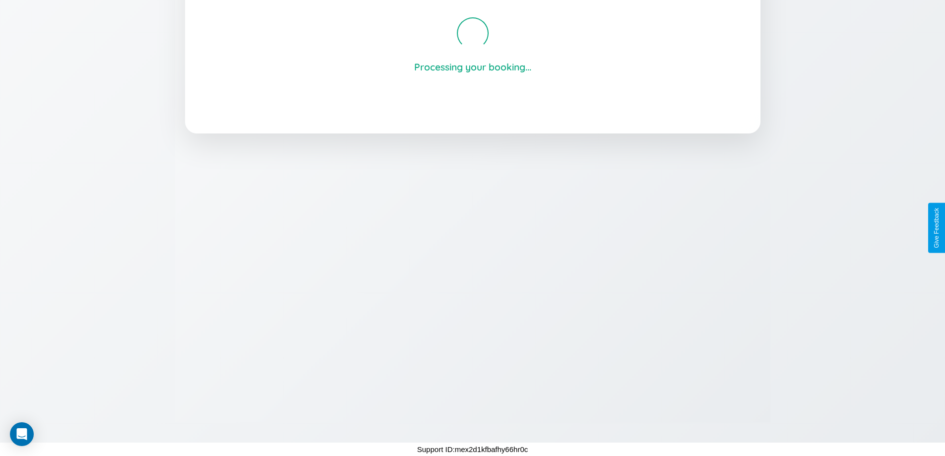
scroll to position [189, 0]
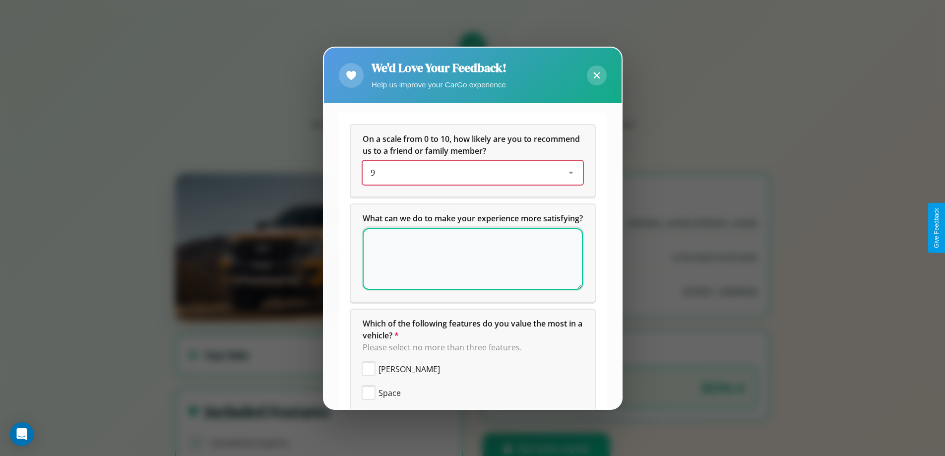
click at [469, 173] on div "9" at bounding box center [465, 173] width 189 height 12
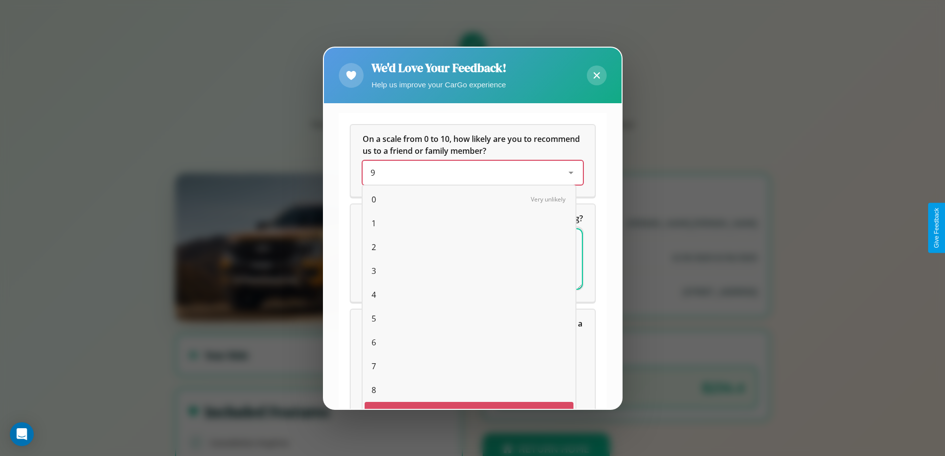
click at [372, 313] on span "5" at bounding box center [374, 319] width 4 height 12
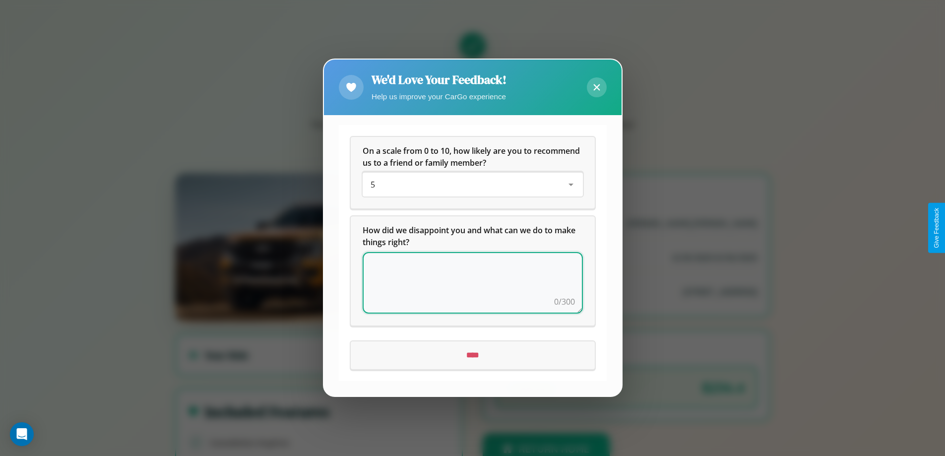
click at [472, 283] on textarea at bounding box center [473, 284] width 220 height 62
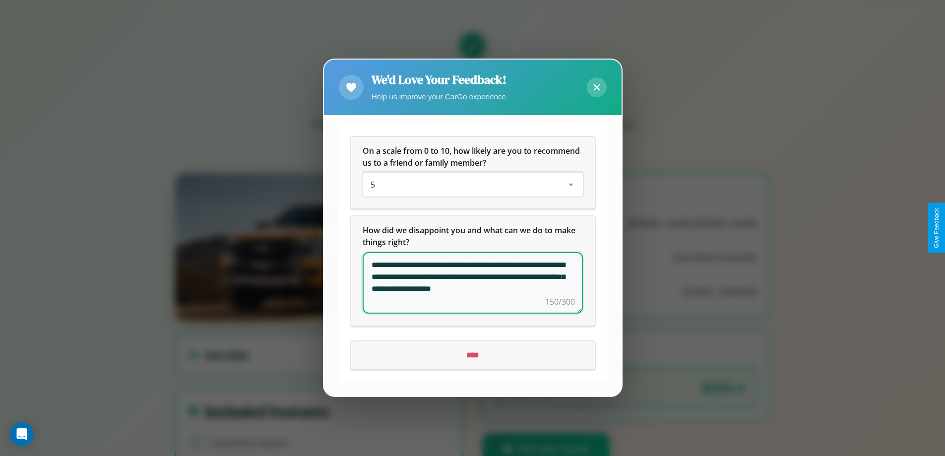
type textarea "**********"
click at [472, 355] on input "****" at bounding box center [473, 356] width 244 height 28
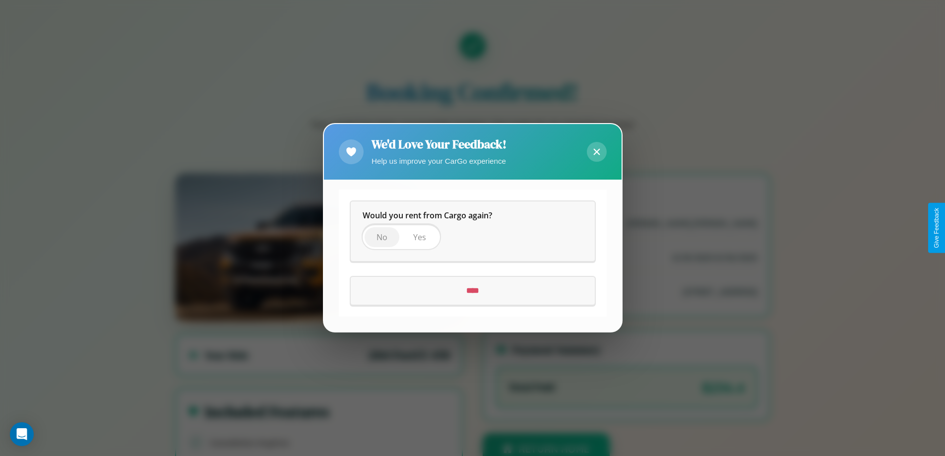
click at [382, 237] on span "No" at bounding box center [382, 237] width 11 height 11
click at [472, 291] on input "****" at bounding box center [473, 291] width 244 height 28
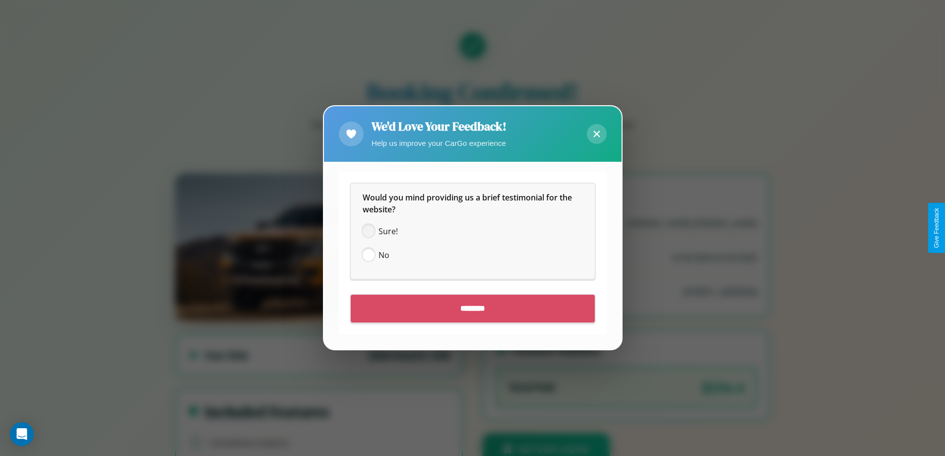
click at [368, 231] on span at bounding box center [369, 232] width 12 height 12
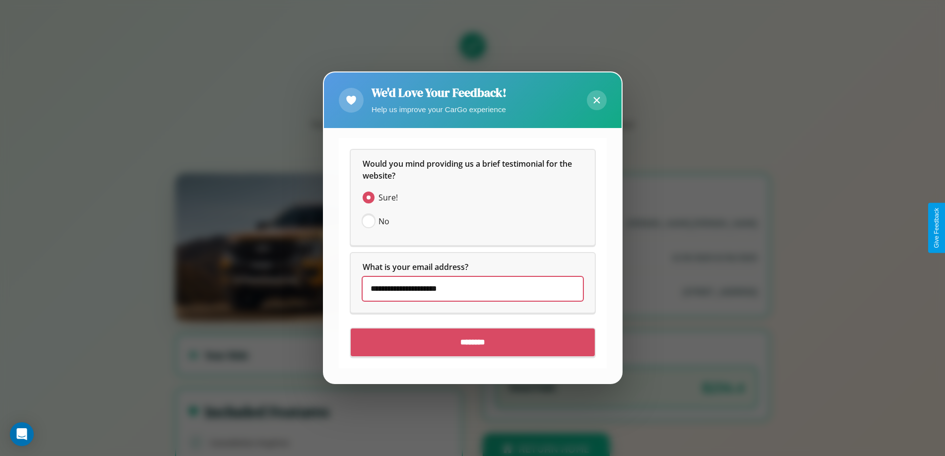
type input "**********"
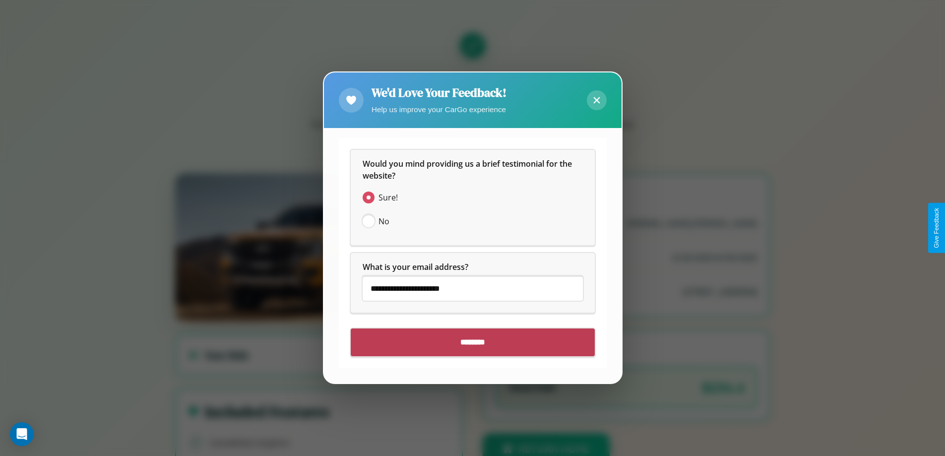
click at [472, 342] on input "********" at bounding box center [473, 343] width 244 height 28
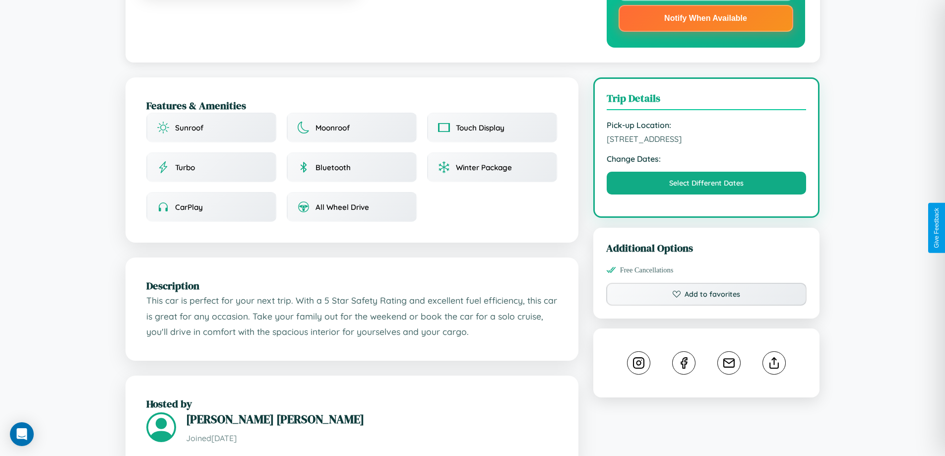
scroll to position [288, 0]
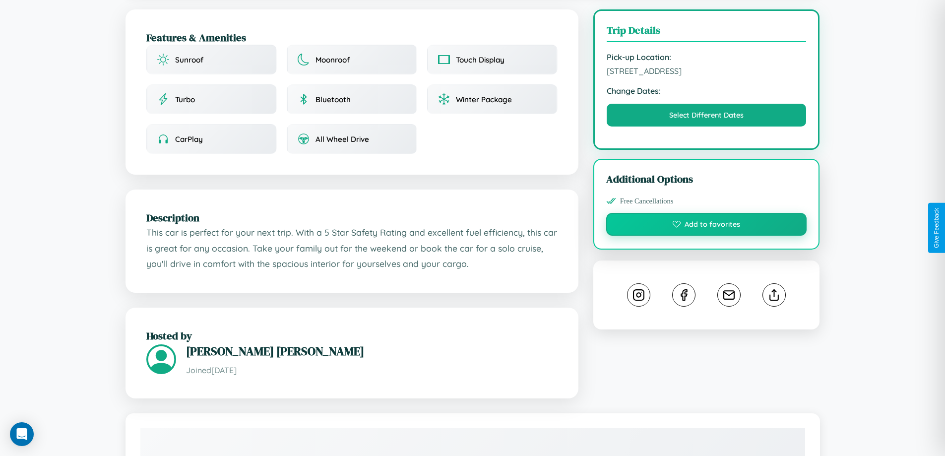
click at [707, 226] on button "Add to favorites" at bounding box center [706, 224] width 201 height 23
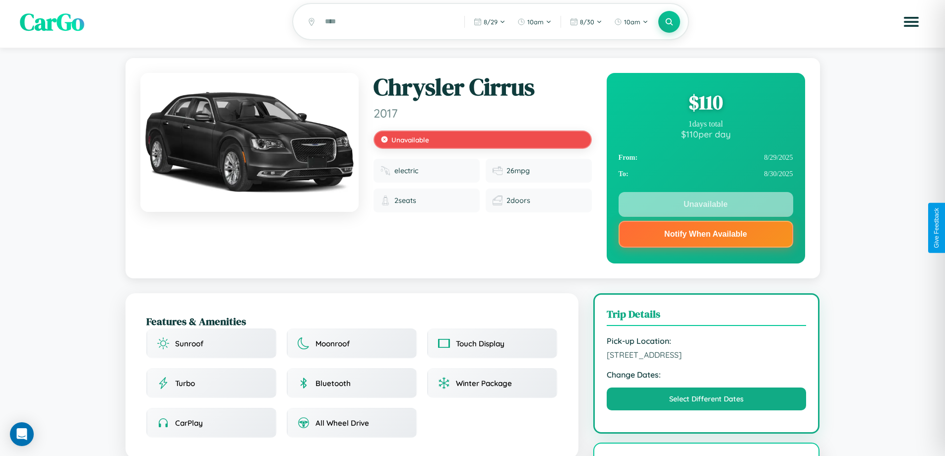
scroll to position [0, 0]
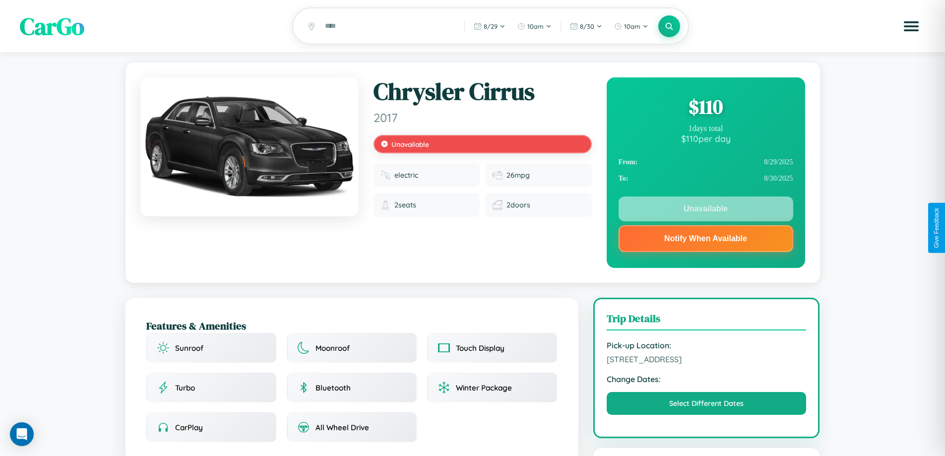
click at [706, 108] on div "$ 110" at bounding box center [706, 106] width 175 height 27
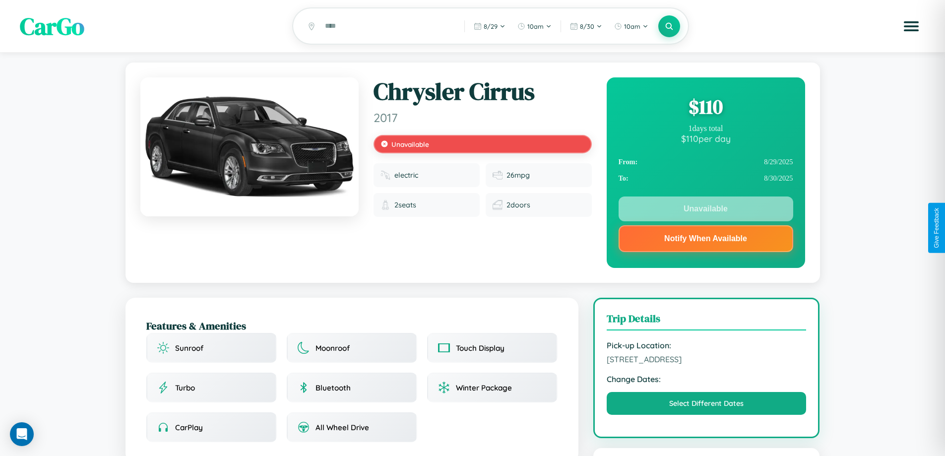
click at [706, 108] on div "$ 110" at bounding box center [706, 106] width 175 height 27
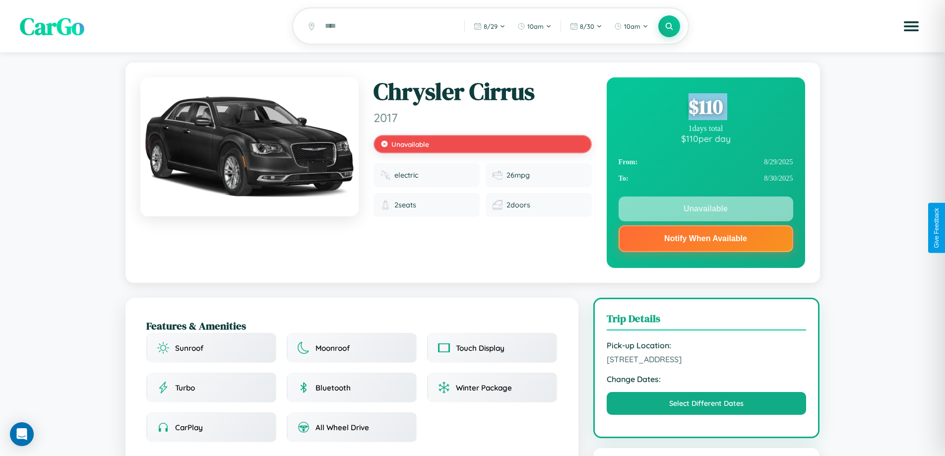
click at [706, 108] on div "$ 110" at bounding box center [706, 106] width 175 height 27
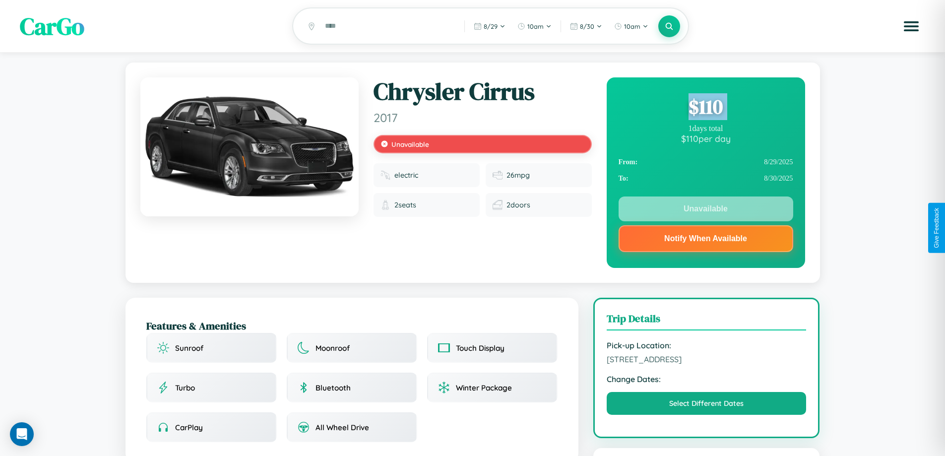
click at [706, 108] on div "$ 110" at bounding box center [706, 106] width 175 height 27
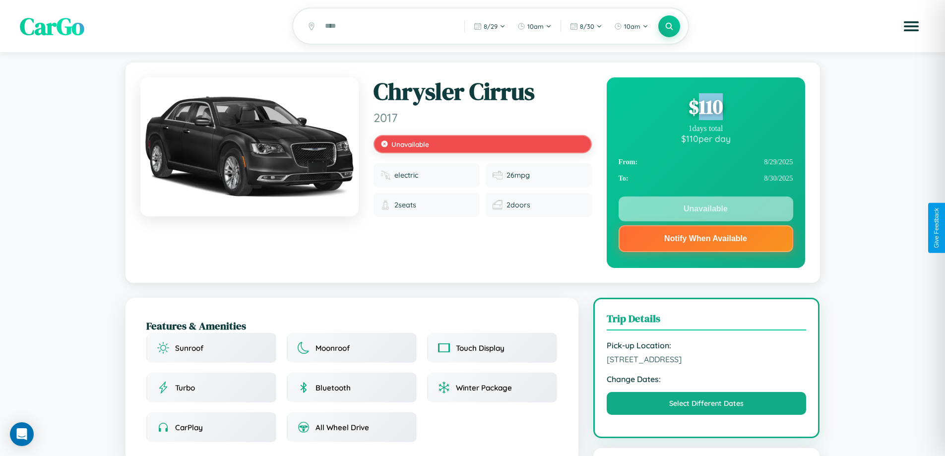
click at [706, 108] on div "$ 110" at bounding box center [706, 106] width 175 height 27
